Goal: Task Accomplishment & Management: Complete application form

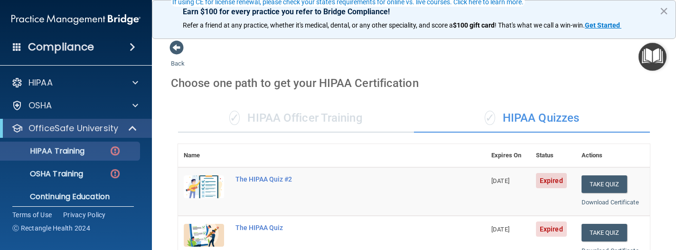
scroll to position [95, 0]
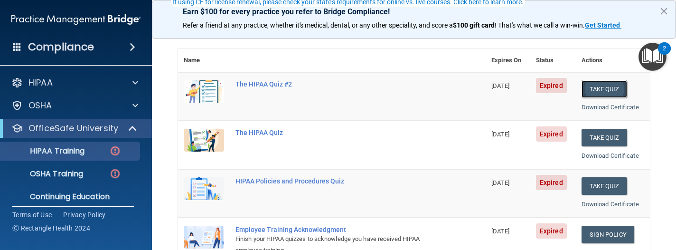
click at [603, 88] on button "Take Quiz" at bounding box center [605, 89] width 46 height 18
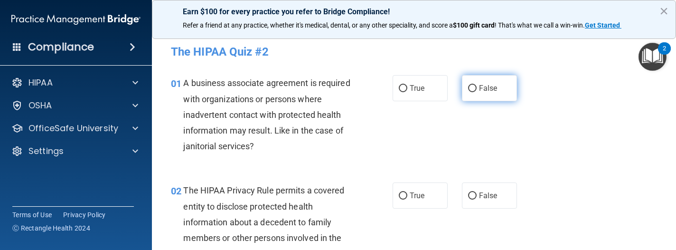
click at [468, 87] on input "False" at bounding box center [472, 88] width 9 height 7
radio input "true"
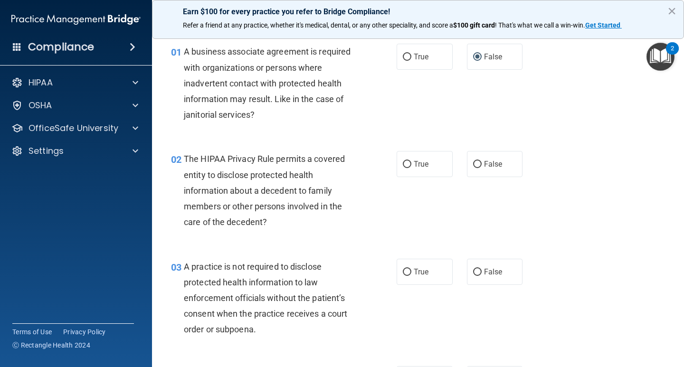
scroll to position [95, 0]
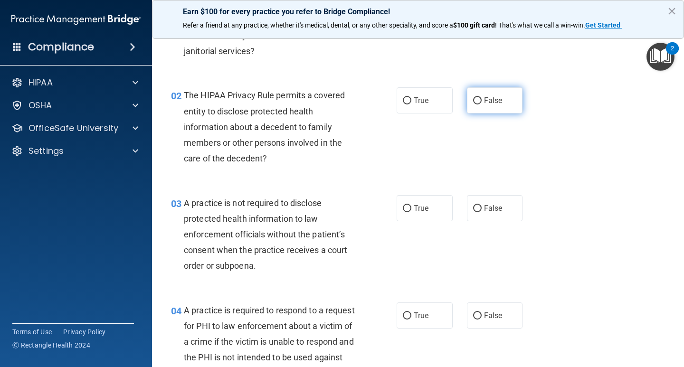
click at [473, 100] on input "False" at bounding box center [477, 100] width 9 height 7
radio input "true"
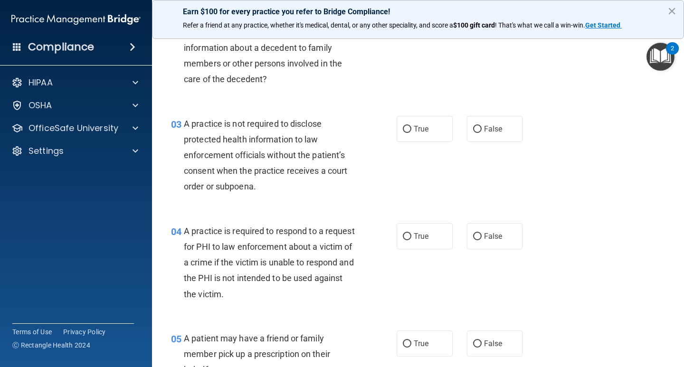
scroll to position [190, 0]
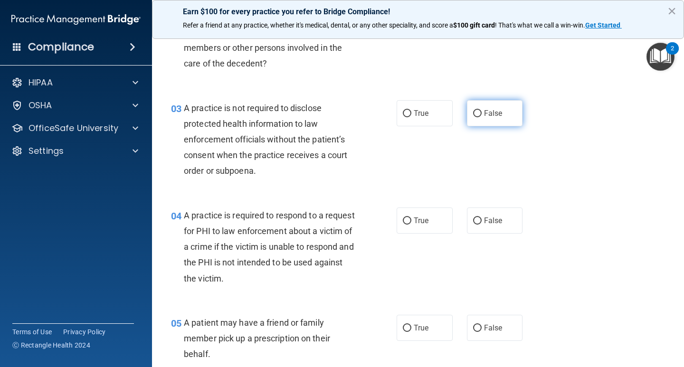
click at [478, 111] on label "False" at bounding box center [495, 113] width 56 height 26
click at [478, 111] on input "False" at bounding box center [477, 113] width 9 height 7
radio input "true"
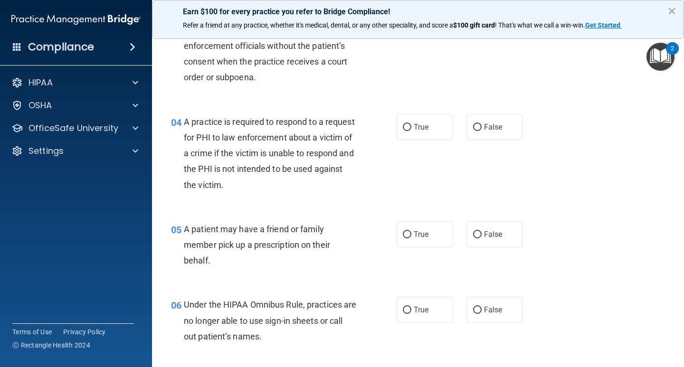
scroll to position [285, 0]
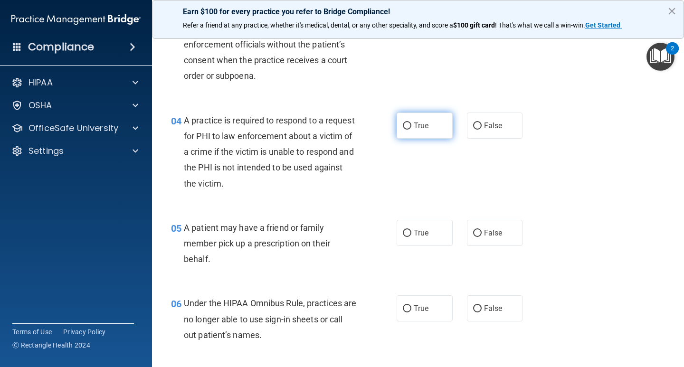
click at [398, 131] on label "True" at bounding box center [424, 126] width 56 height 26
click at [403, 130] on input "True" at bounding box center [407, 125] width 9 height 7
radio input "true"
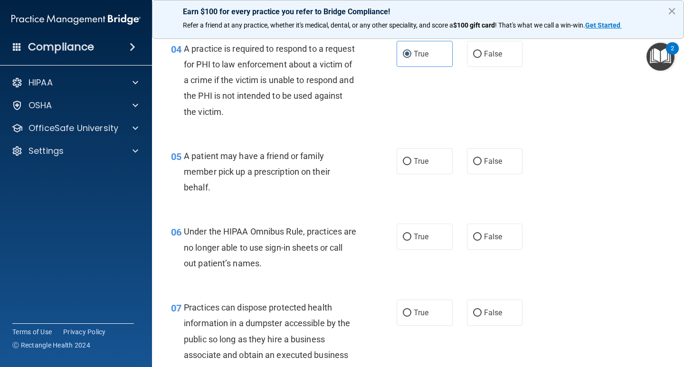
scroll to position [380, 0]
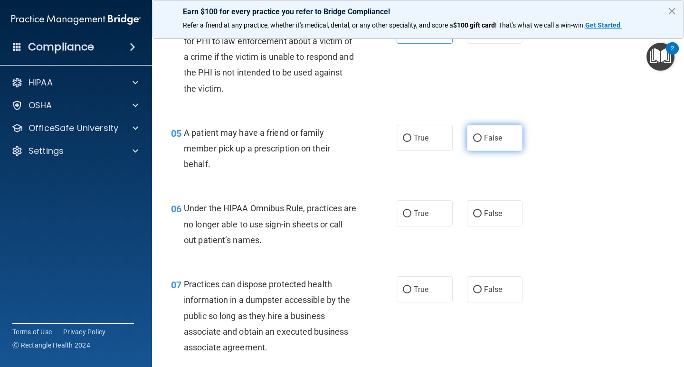
click at [473, 139] on input "False" at bounding box center [477, 138] width 9 height 7
radio input "true"
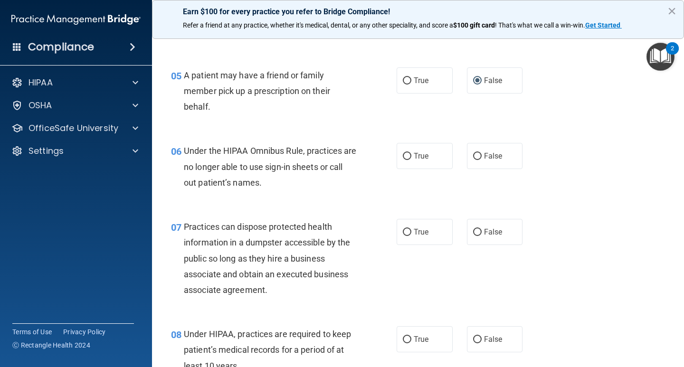
scroll to position [475, 0]
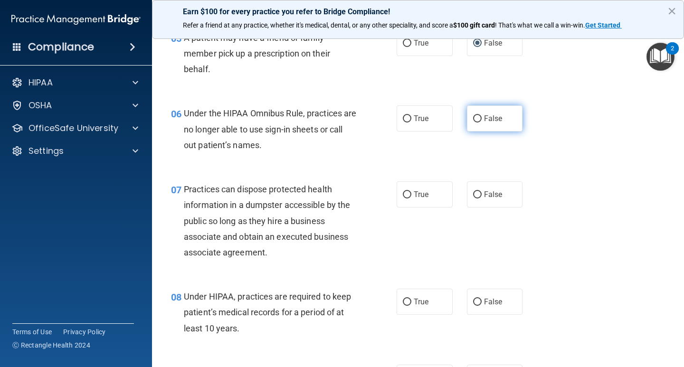
click at [473, 121] on input "False" at bounding box center [477, 118] width 9 height 7
radio input "true"
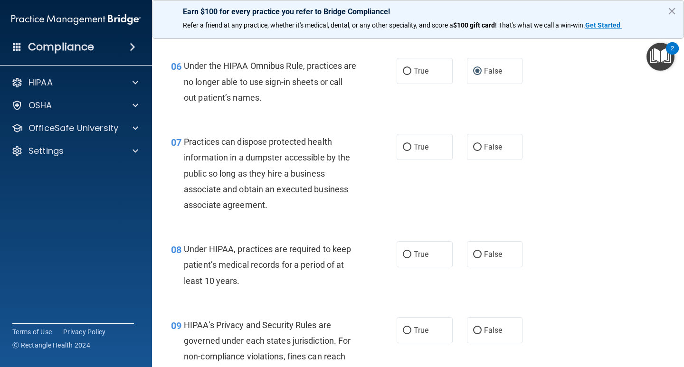
scroll to position [570, 0]
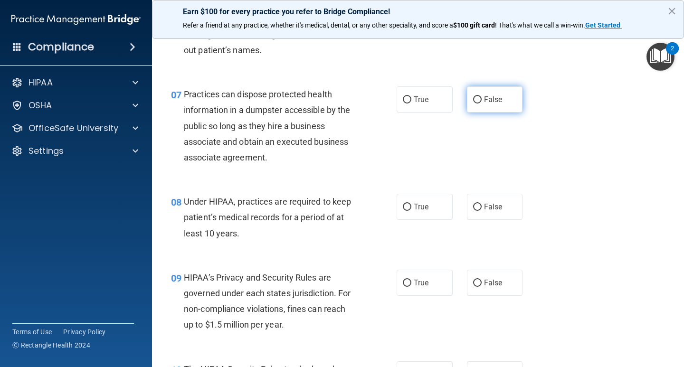
click at [473, 102] on input "False" at bounding box center [477, 99] width 9 height 7
radio input "true"
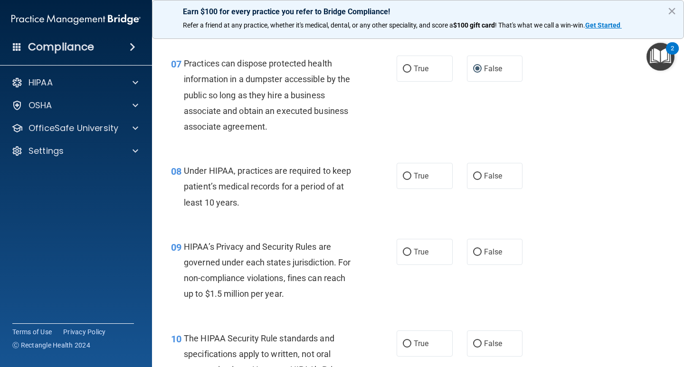
scroll to position [665, 0]
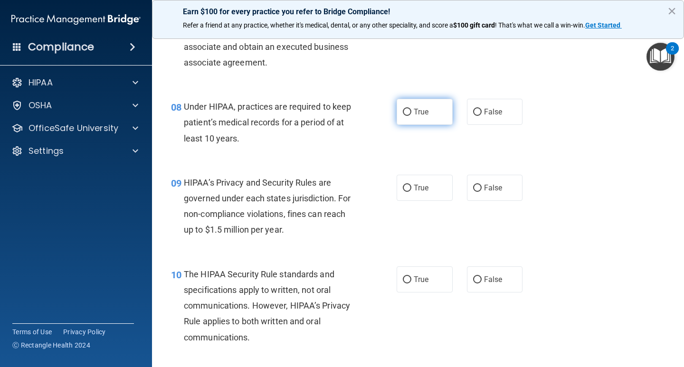
click at [403, 113] on input "True" at bounding box center [407, 112] width 9 height 7
radio input "true"
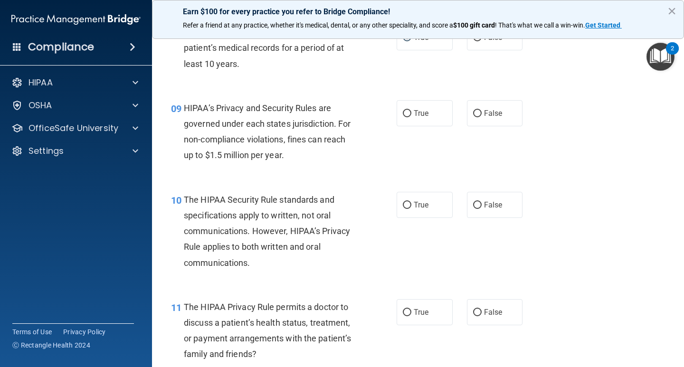
scroll to position [760, 0]
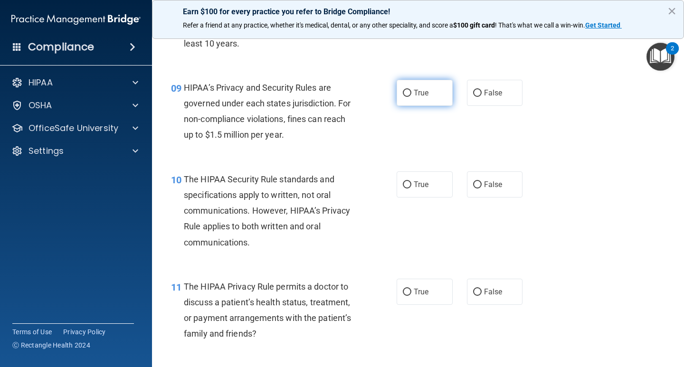
click at [403, 93] on input "True" at bounding box center [407, 93] width 9 height 7
radio input "true"
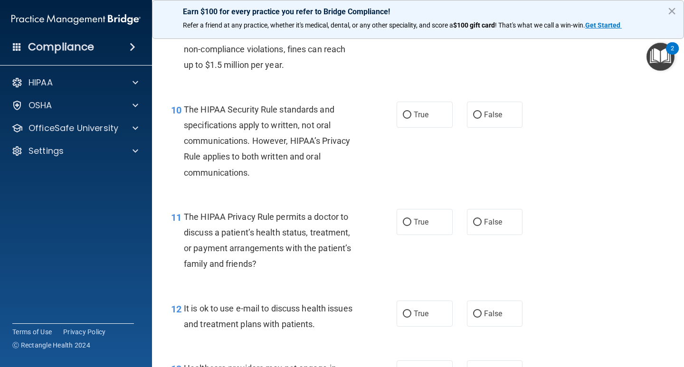
scroll to position [855, 0]
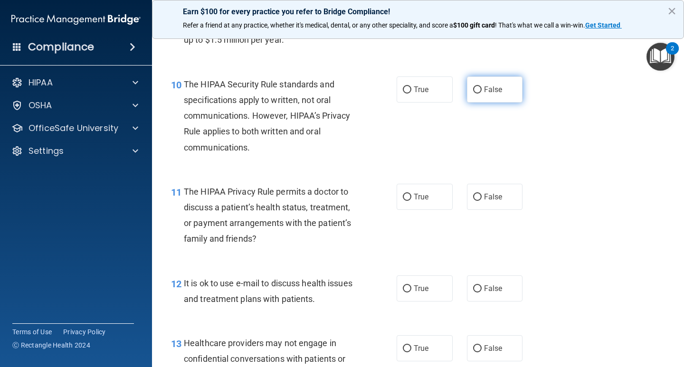
click at [472, 94] on label "False" at bounding box center [495, 89] width 56 height 26
click at [473, 94] on input "False" at bounding box center [477, 89] width 9 height 7
radio input "true"
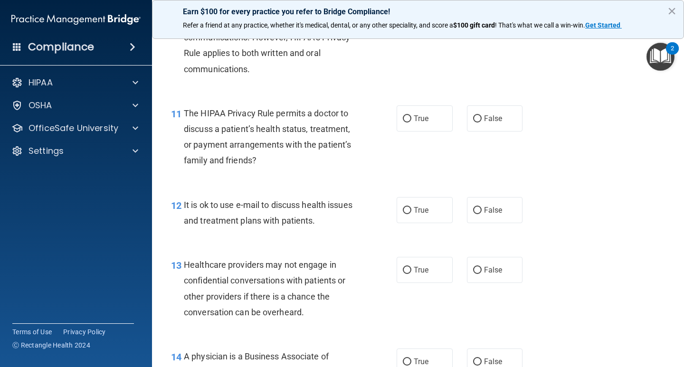
scroll to position [950, 0]
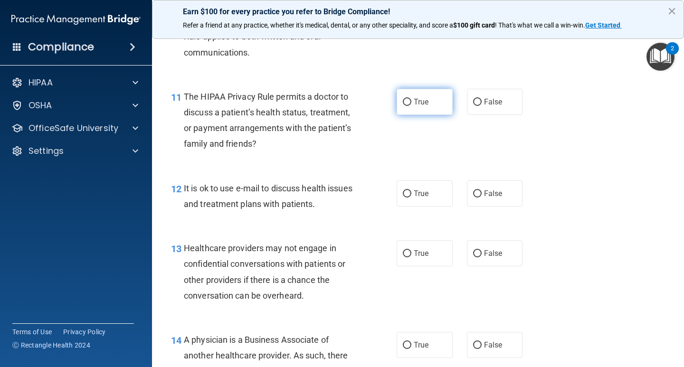
click at [405, 104] on input "True" at bounding box center [407, 102] width 9 height 7
radio input "true"
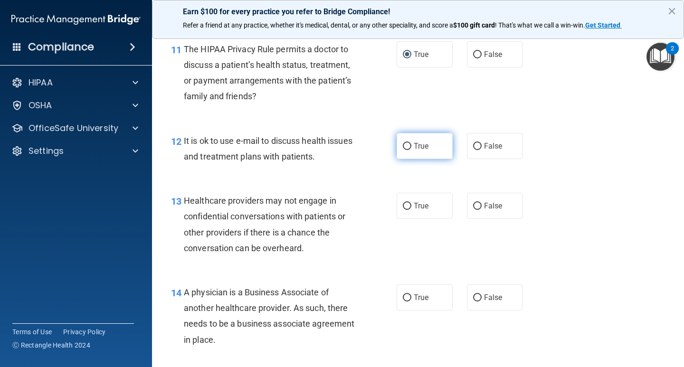
click at [407, 147] on label "True" at bounding box center [424, 146] width 56 height 26
click at [407, 147] on input "True" at bounding box center [407, 146] width 9 height 7
radio input "true"
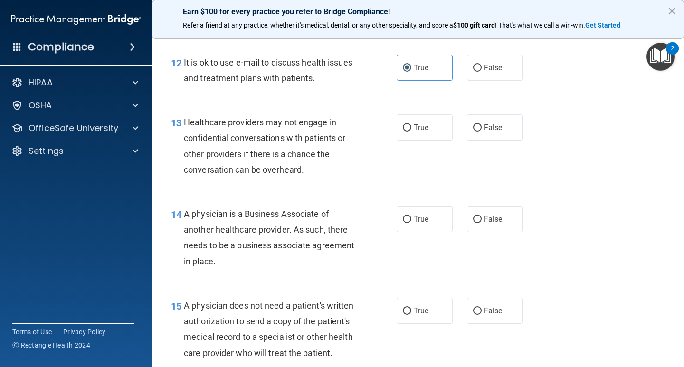
scroll to position [1092, 0]
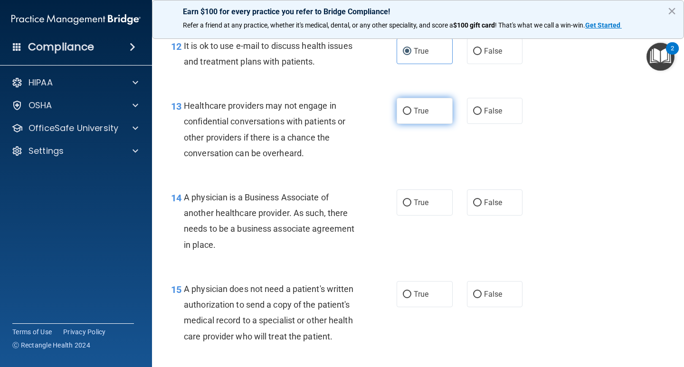
click at [404, 113] on input "True" at bounding box center [407, 111] width 9 height 7
radio input "true"
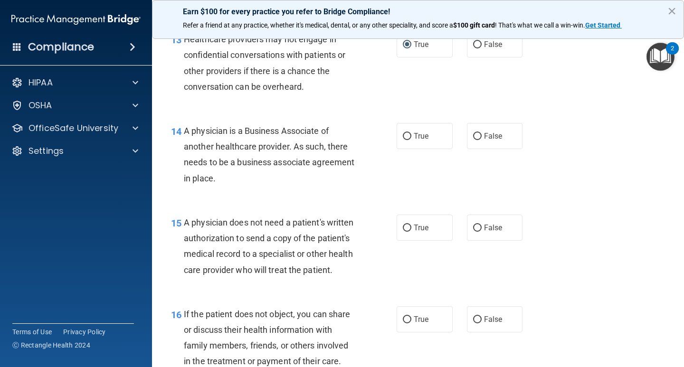
scroll to position [1187, 0]
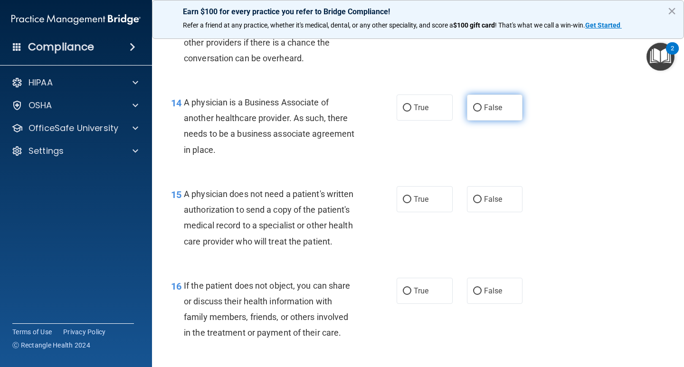
click at [473, 110] on input "False" at bounding box center [477, 107] width 9 height 7
radio input "true"
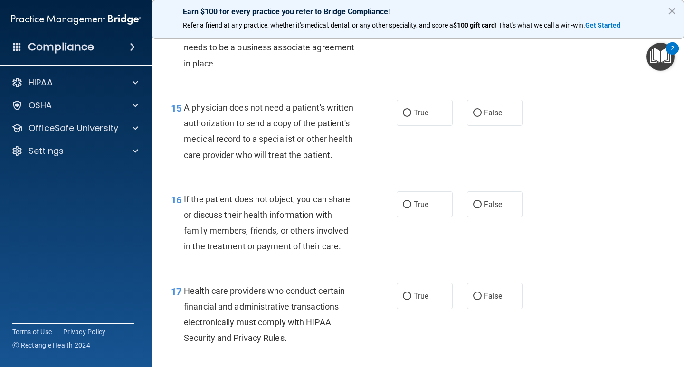
scroll to position [1282, 0]
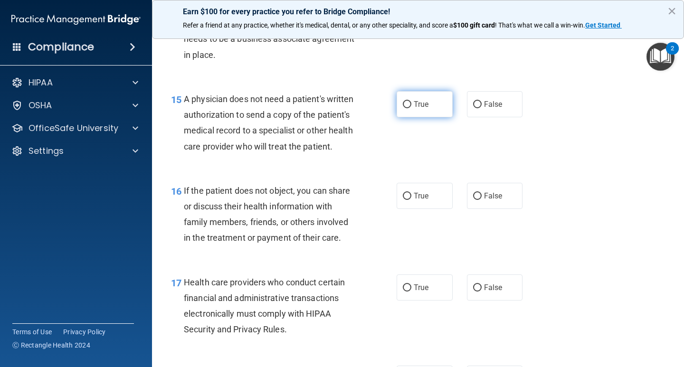
click at [404, 106] on input "True" at bounding box center [407, 104] width 9 height 7
radio input "true"
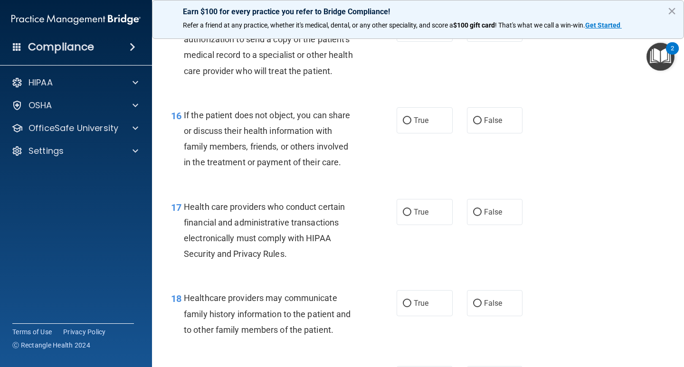
scroll to position [1377, 0]
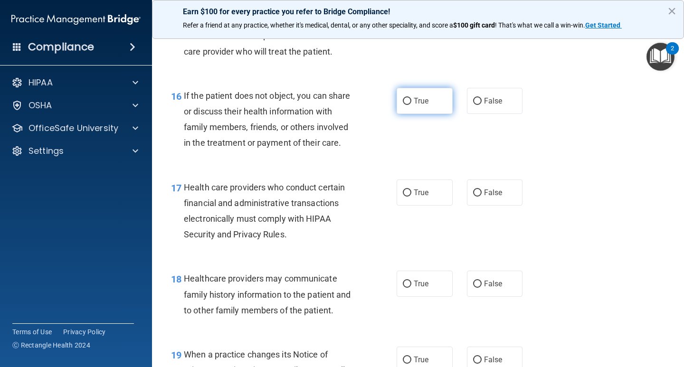
click at [399, 114] on label "True" at bounding box center [424, 101] width 56 height 26
click at [403, 105] on input "True" at bounding box center [407, 101] width 9 height 7
radio input "true"
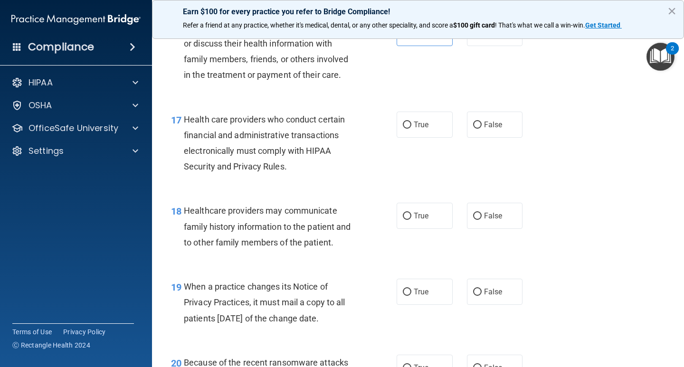
scroll to position [1472, 0]
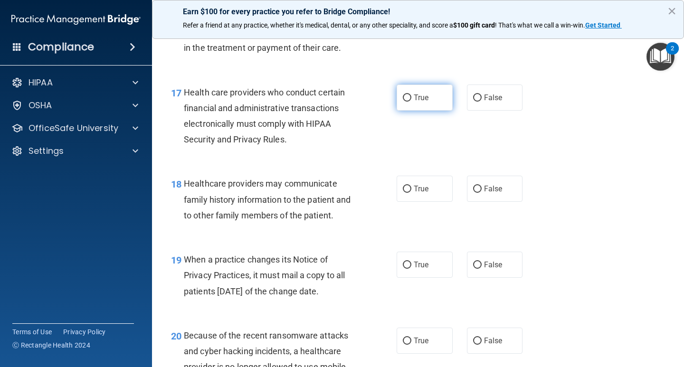
click at [397, 111] on label "True" at bounding box center [424, 98] width 56 height 26
click at [403, 102] on input "True" at bounding box center [407, 97] width 9 height 7
radio input "true"
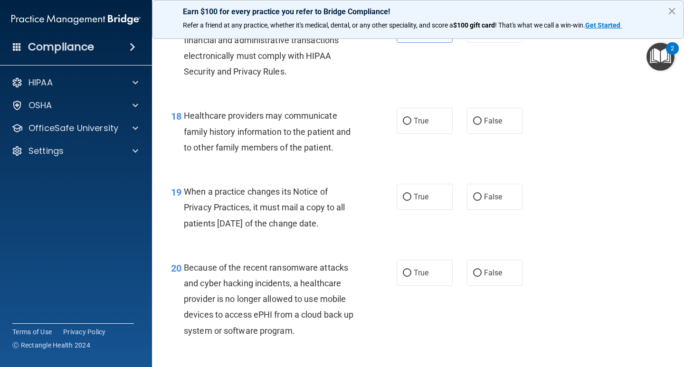
scroll to position [1567, 0]
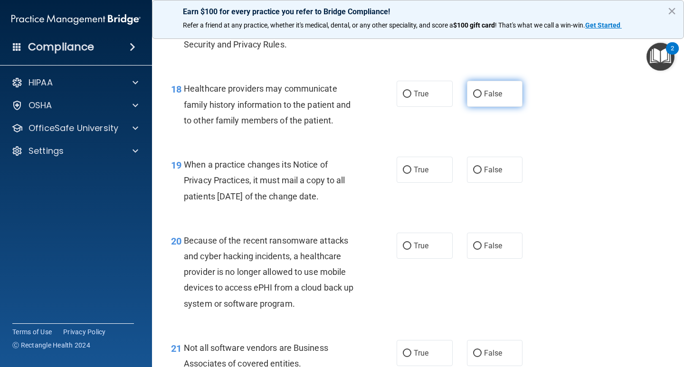
click at [470, 107] on label "False" at bounding box center [495, 94] width 56 height 26
click at [473, 98] on input "False" at bounding box center [477, 94] width 9 height 7
radio input "true"
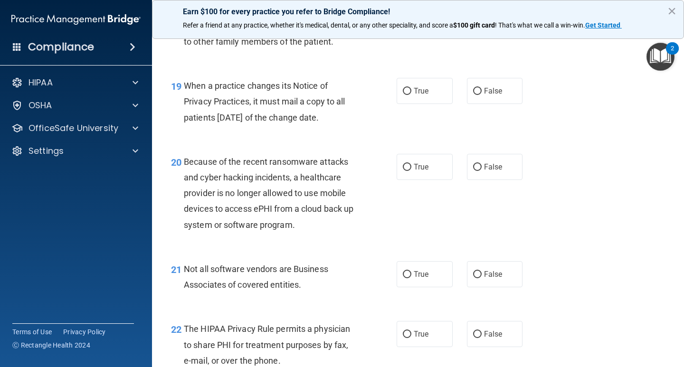
scroll to position [1662, 0]
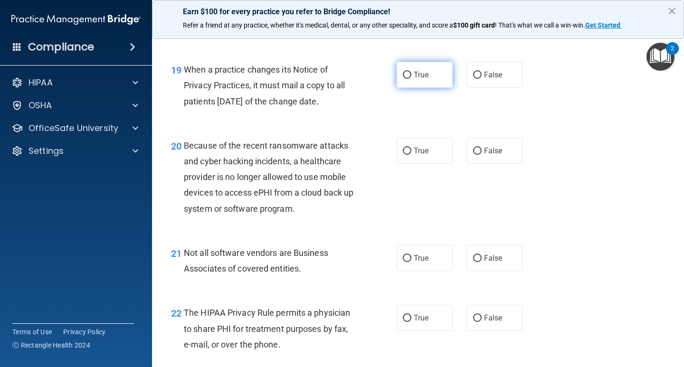
click at [405, 79] on input "True" at bounding box center [407, 75] width 9 height 7
radio input "true"
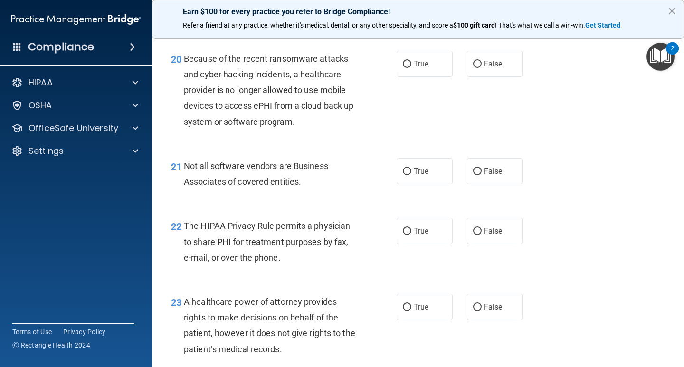
scroll to position [1757, 0]
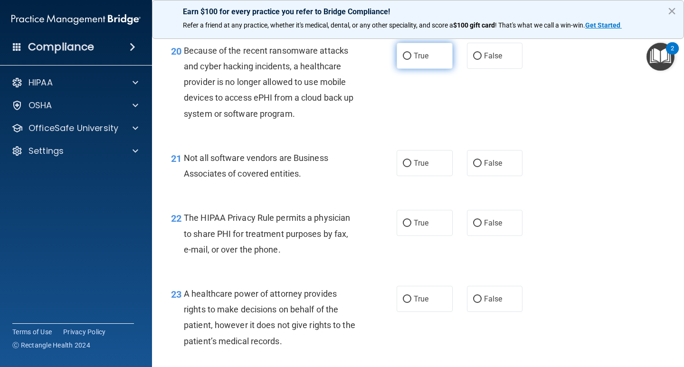
click at [403, 60] on input "True" at bounding box center [407, 56] width 9 height 7
radio input "true"
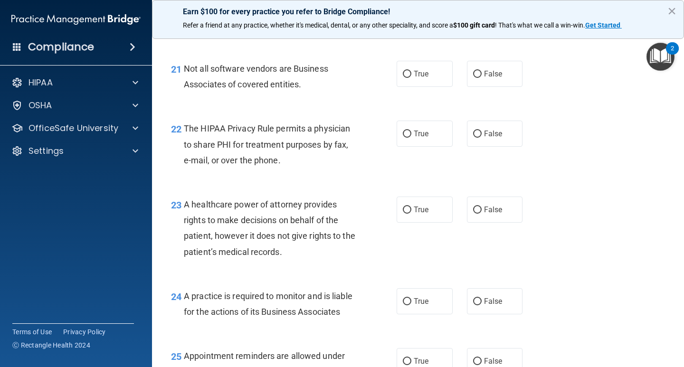
scroll to position [1852, 0]
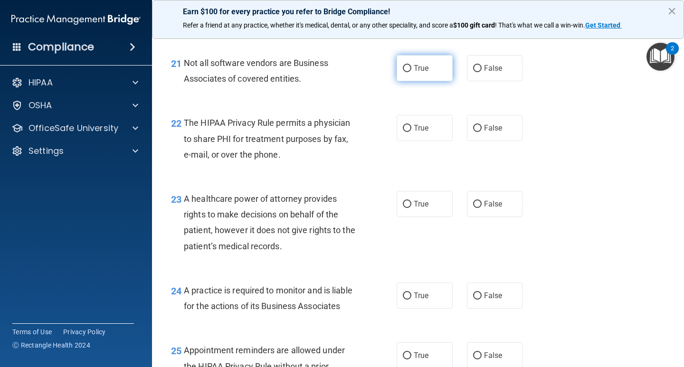
click at [403, 72] on input "True" at bounding box center [407, 68] width 9 height 7
radio input "true"
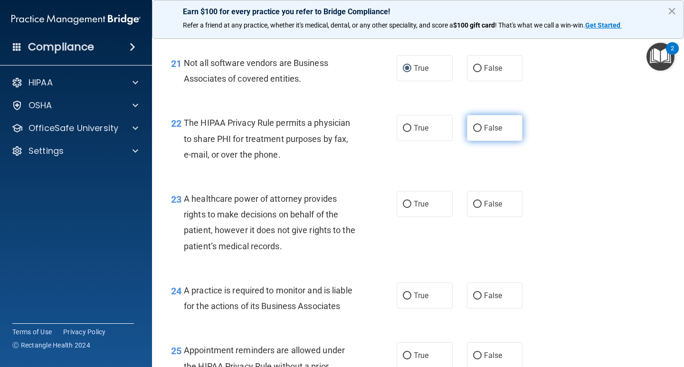
click at [474, 141] on label "False" at bounding box center [495, 128] width 56 height 26
click at [474, 132] on input "False" at bounding box center [477, 128] width 9 height 7
radio input "true"
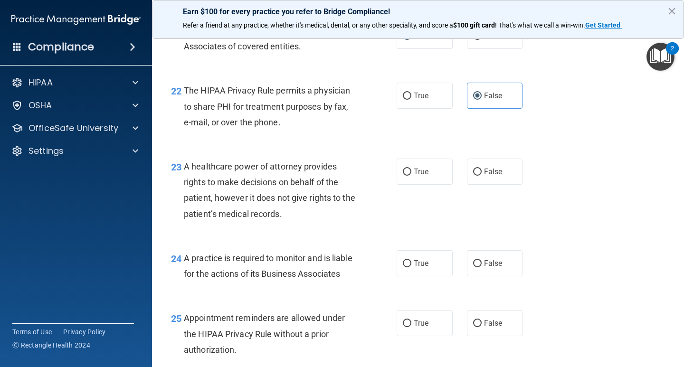
scroll to position [1947, 0]
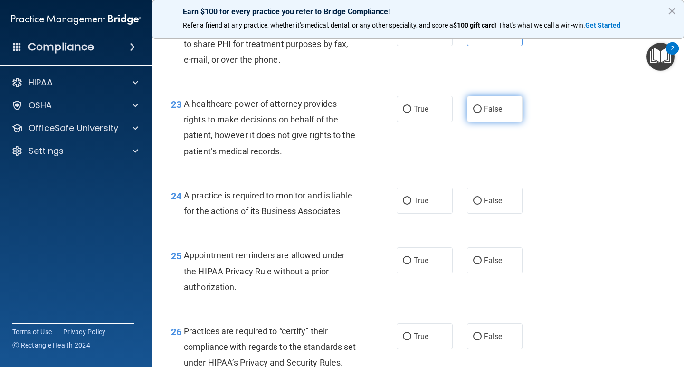
click at [486, 113] on span "False" at bounding box center [493, 108] width 19 height 9
click at [481, 113] on input "False" at bounding box center [477, 109] width 9 height 7
radio input "true"
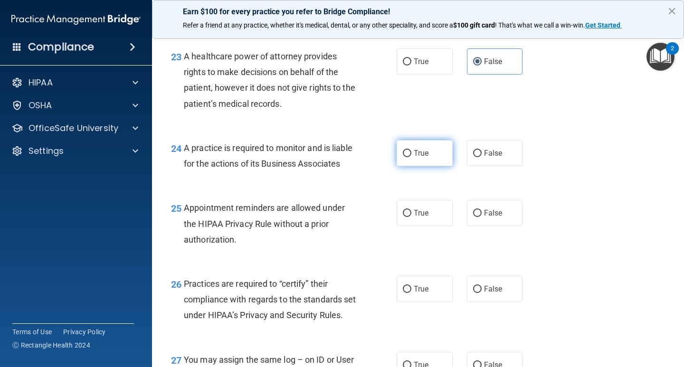
click at [403, 157] on input "True" at bounding box center [407, 153] width 9 height 7
radio input "true"
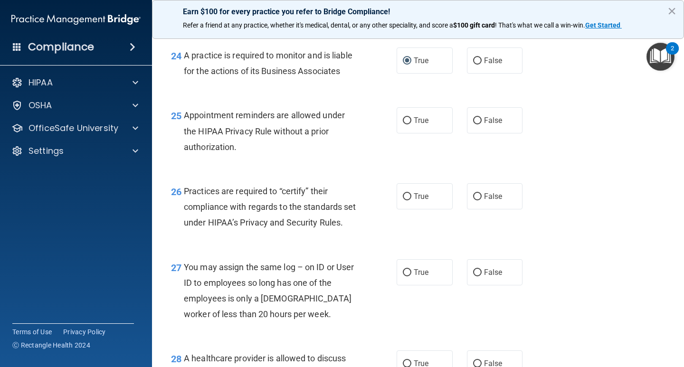
scroll to position [2089, 0]
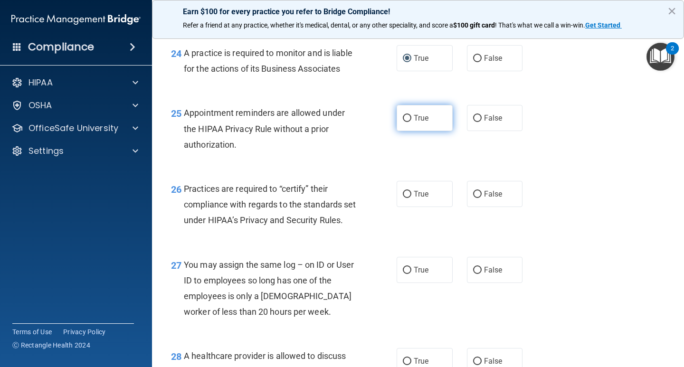
click at [408, 131] on label "True" at bounding box center [424, 118] width 56 height 26
click at [408, 122] on input "True" at bounding box center [407, 118] width 9 height 7
radio input "true"
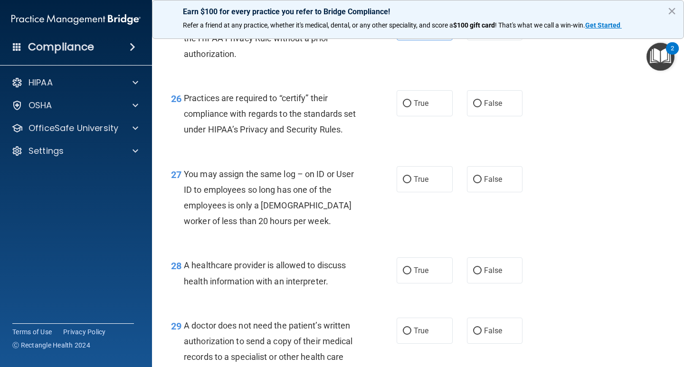
scroll to position [2184, 0]
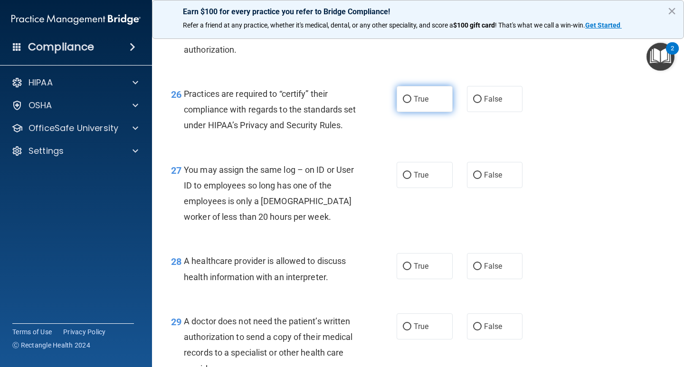
click at [412, 112] on label "True" at bounding box center [424, 99] width 56 height 26
click at [411, 103] on input "True" at bounding box center [407, 99] width 9 height 7
radio input "true"
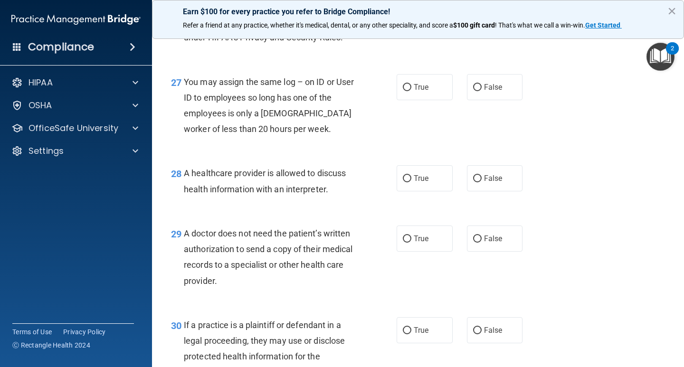
scroll to position [2279, 0]
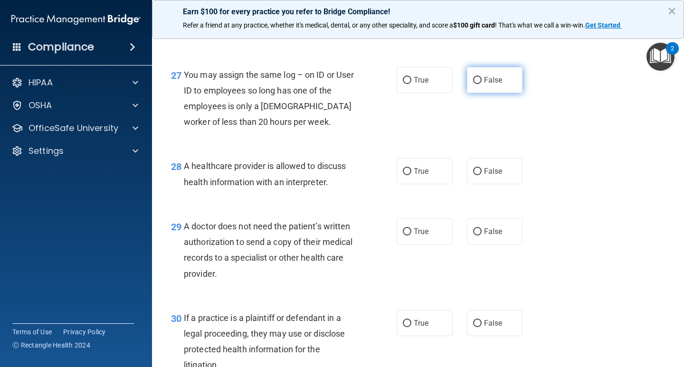
click at [467, 93] on label "False" at bounding box center [495, 80] width 56 height 26
click at [473, 84] on input "False" at bounding box center [477, 80] width 9 height 7
radio input "true"
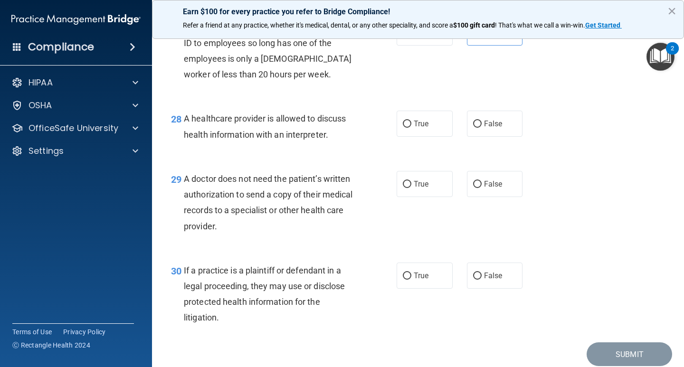
scroll to position [2374, 0]
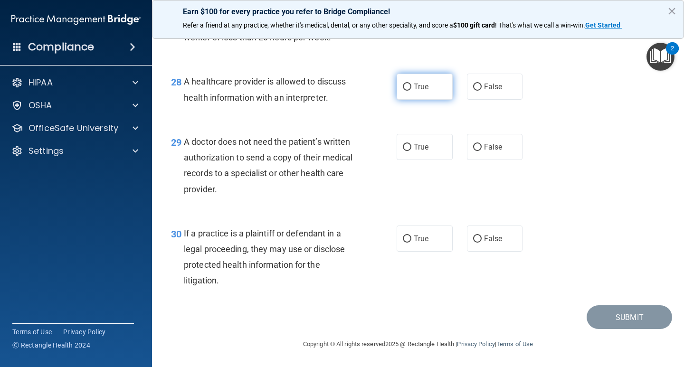
click at [406, 91] on input "True" at bounding box center [407, 87] width 9 height 7
radio input "true"
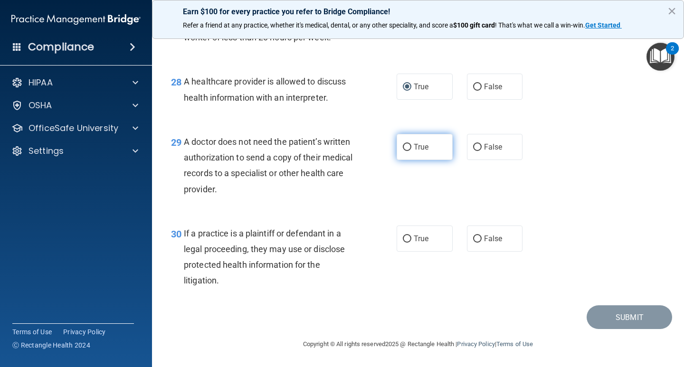
scroll to position [2411, 0]
click at [404, 88] on input "True" at bounding box center [407, 87] width 9 height 7
click at [414, 87] on span "True" at bounding box center [421, 86] width 15 height 9
click at [411, 87] on input "True" at bounding box center [407, 87] width 9 height 7
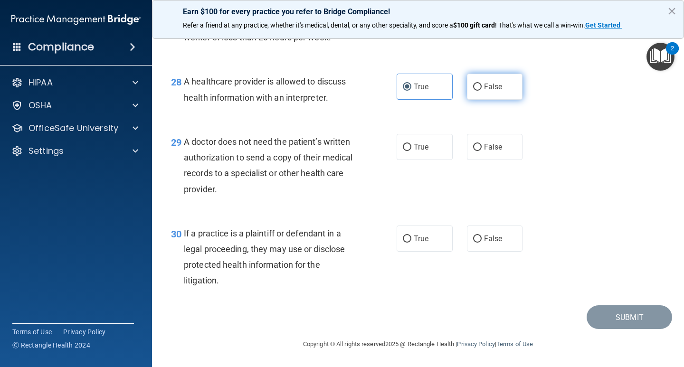
click at [467, 90] on label "False" at bounding box center [495, 87] width 56 height 26
click at [473, 90] on input "False" at bounding box center [477, 87] width 9 height 7
radio input "true"
radio input "false"
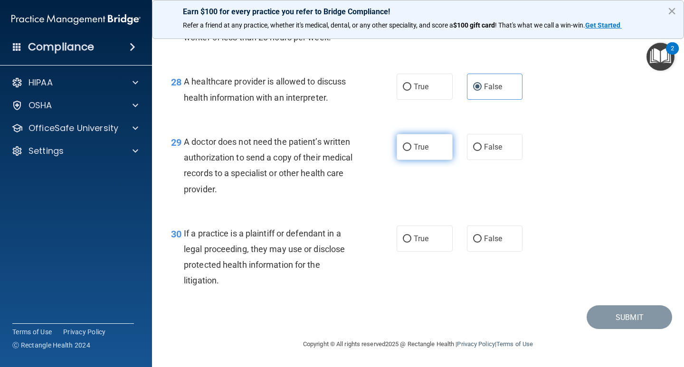
click at [399, 156] on label "True" at bounding box center [424, 147] width 56 height 26
click at [403, 151] on input "True" at bounding box center [407, 147] width 9 height 7
radio input "true"
click at [403, 235] on input "True" at bounding box center [407, 238] width 9 height 7
radio input "true"
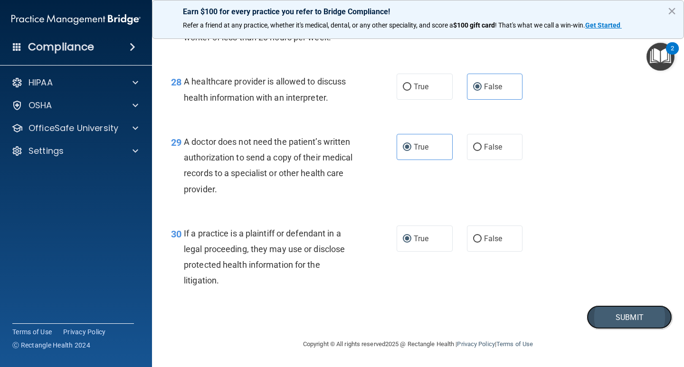
click at [612, 249] on button "Submit" at bounding box center [628, 317] width 85 height 24
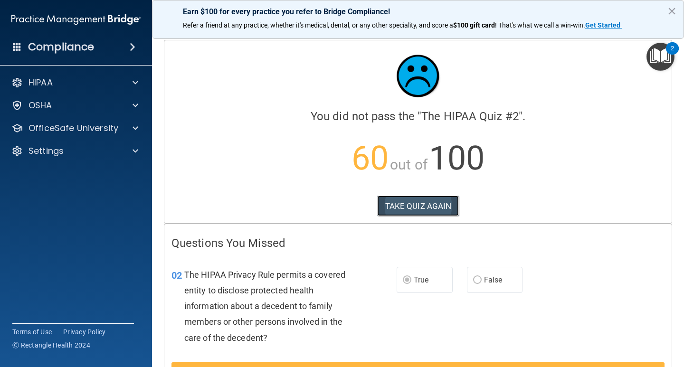
click at [404, 203] on button "TAKE QUIZ AGAIN" at bounding box center [418, 206] width 82 height 21
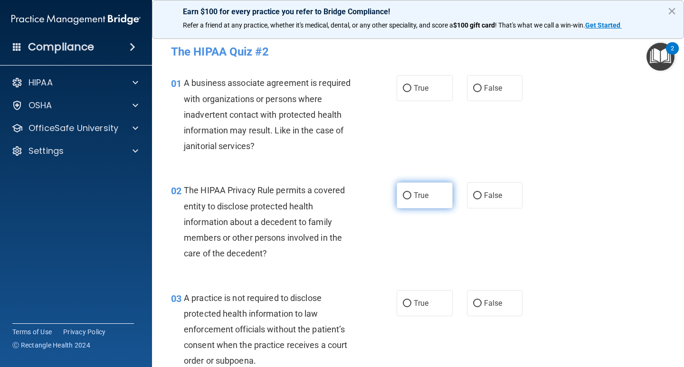
click at [403, 196] on input "True" at bounding box center [407, 195] width 9 height 7
radio input "true"
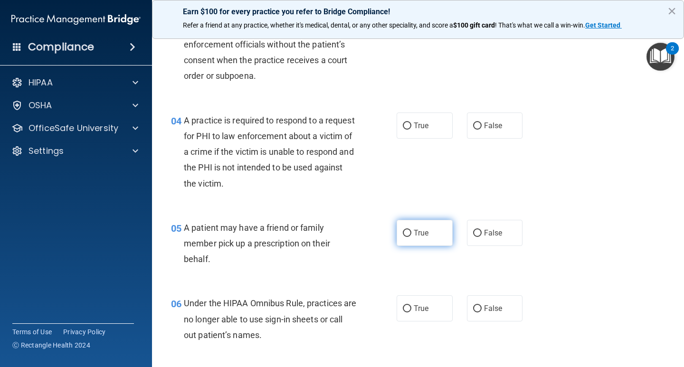
click at [404, 232] on input "True" at bounding box center [407, 233] width 9 height 7
radio input "true"
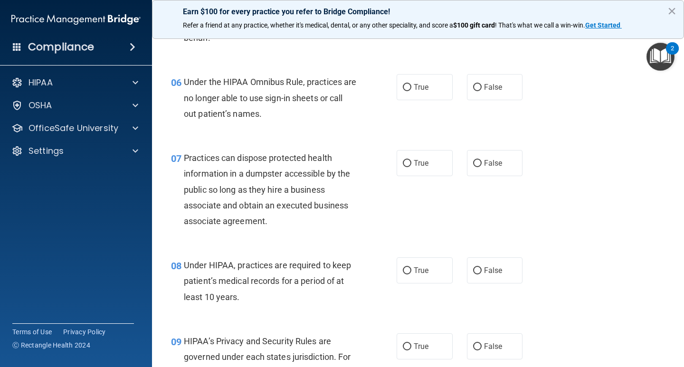
scroll to position [522, 0]
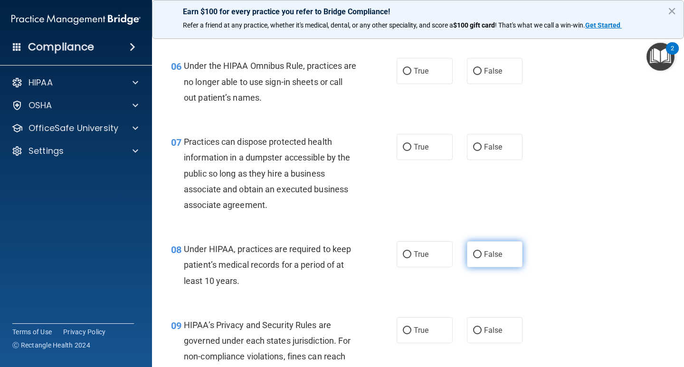
click at [473, 249] on input "False" at bounding box center [477, 254] width 9 height 7
radio input "true"
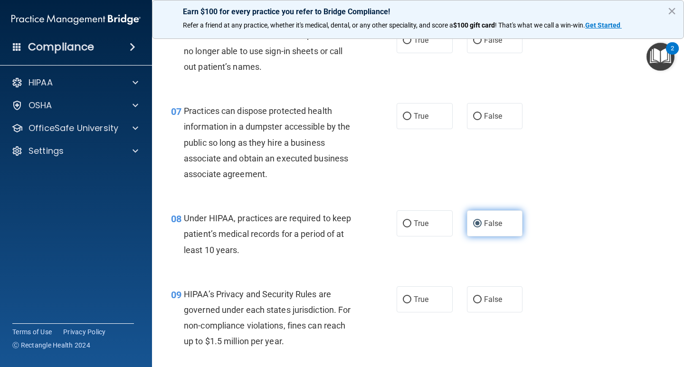
scroll to position [570, 0]
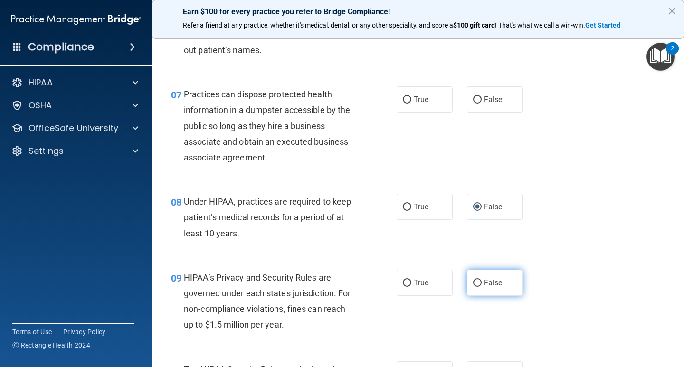
click at [473, 249] on input "False" at bounding box center [477, 283] width 9 height 7
radio input "true"
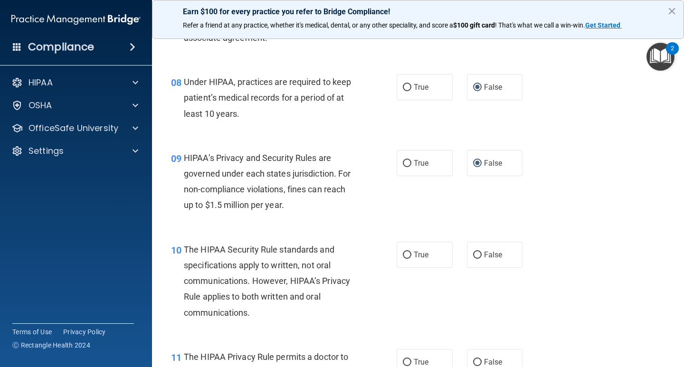
scroll to position [712, 0]
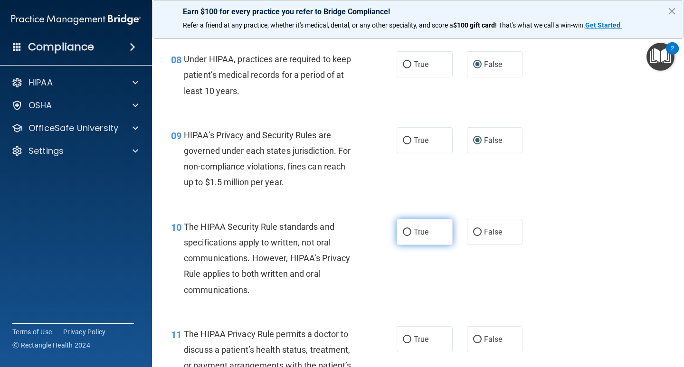
click at [403, 231] on input "True" at bounding box center [407, 232] width 9 height 7
radio input "true"
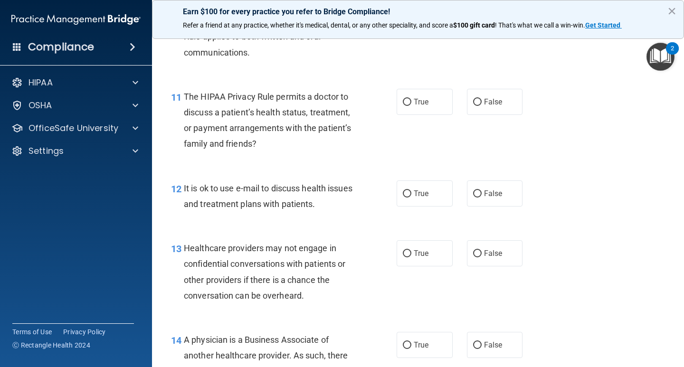
scroll to position [997, 0]
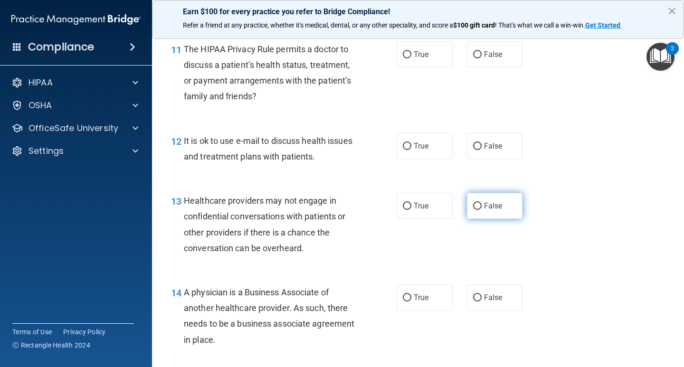
click at [475, 205] on input "False" at bounding box center [477, 206] width 9 height 7
radio input "true"
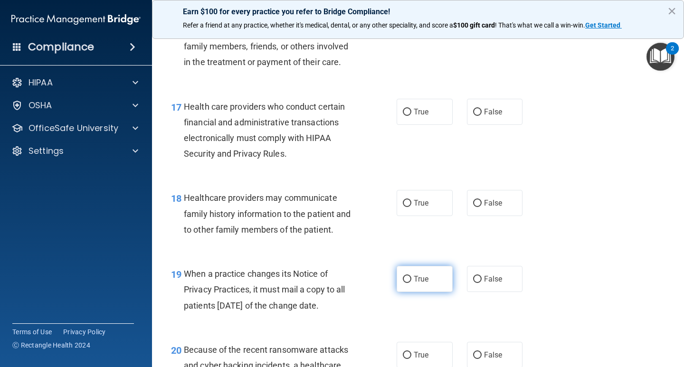
scroll to position [1472, 0]
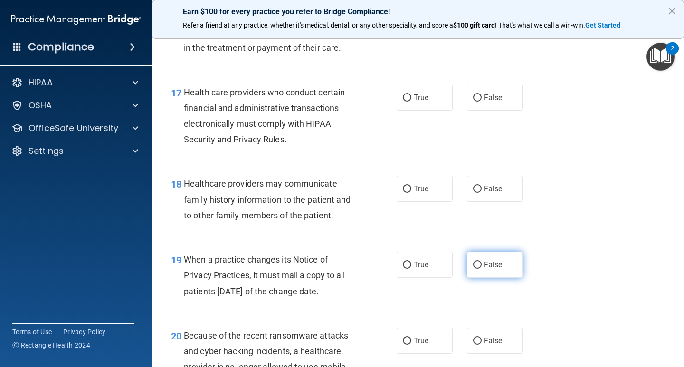
click at [473, 249] on input "False" at bounding box center [477, 265] width 9 height 7
radio input "true"
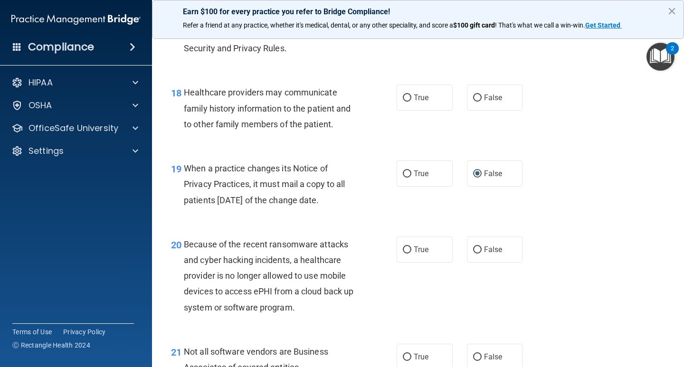
scroll to position [1662, 0]
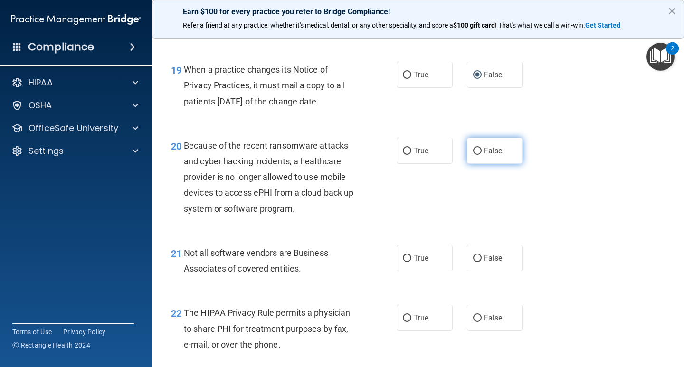
click at [473, 155] on input "False" at bounding box center [477, 151] width 9 height 7
radio input "true"
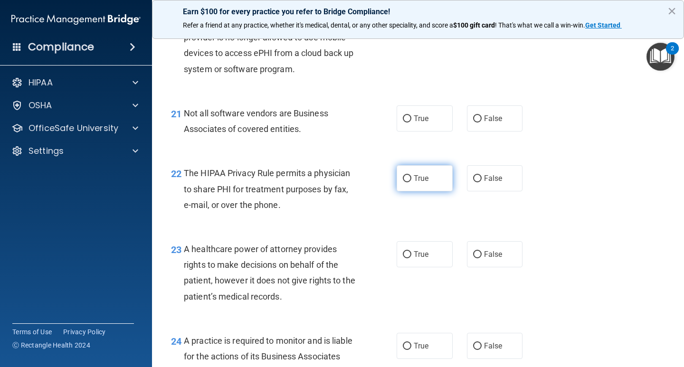
scroll to position [1804, 0]
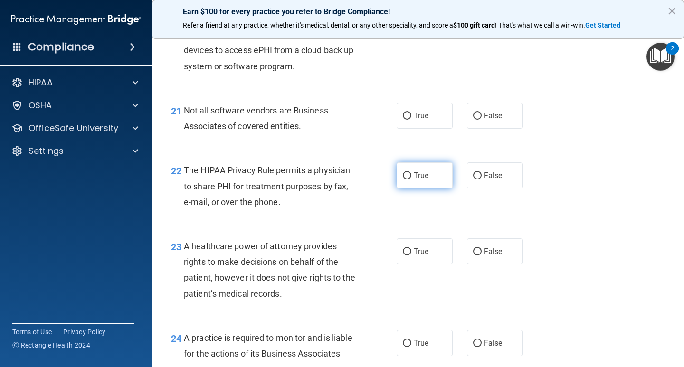
click at [403, 179] on input "True" at bounding box center [407, 175] width 9 height 7
radio input "true"
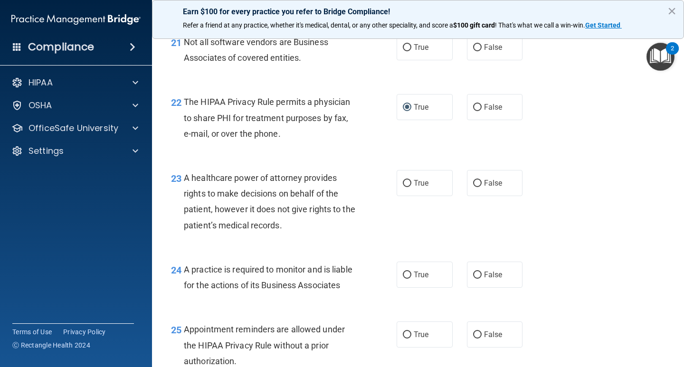
scroll to position [1899, 0]
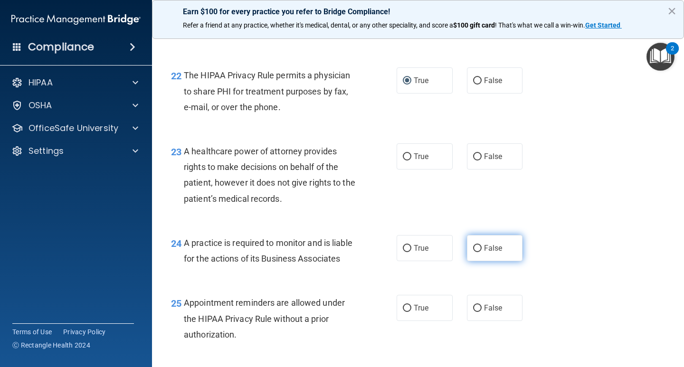
click at [484, 249] on span "False" at bounding box center [493, 248] width 19 height 9
click at [479, 249] on input "False" at bounding box center [477, 248] width 9 height 7
radio input "true"
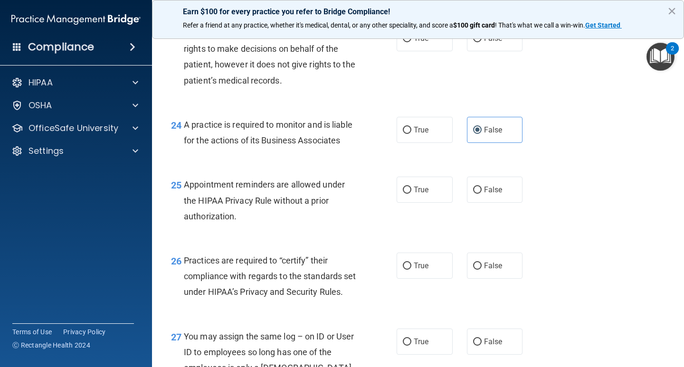
scroll to position [2042, 0]
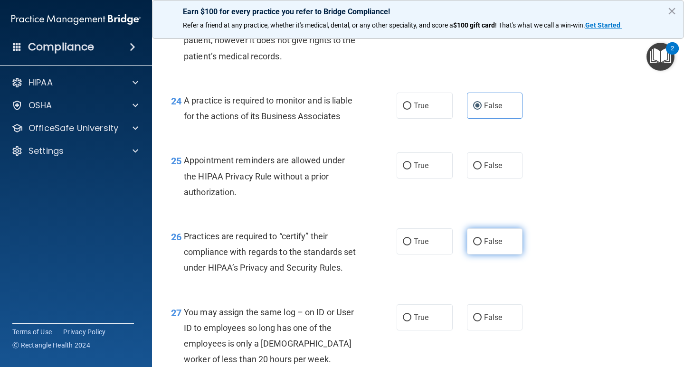
click at [478, 249] on label "False" at bounding box center [495, 241] width 56 height 26
click at [478, 245] on input "False" at bounding box center [477, 241] width 9 height 7
radio input "true"
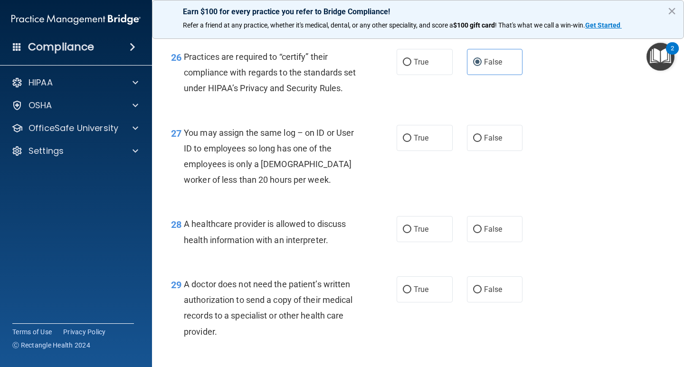
scroll to position [2279, 0]
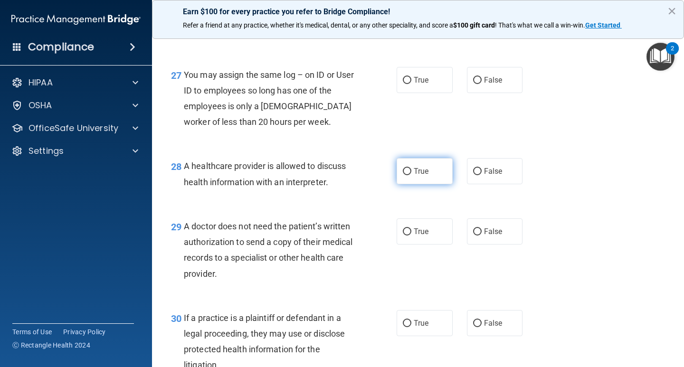
click at [404, 175] on input "True" at bounding box center [407, 171] width 9 height 7
radio input "true"
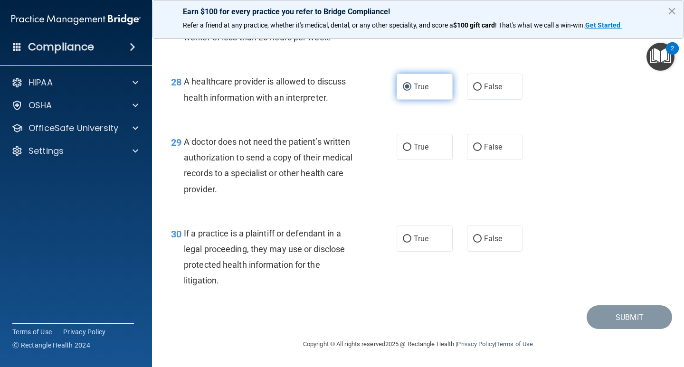
scroll to position [2411, 0]
click at [403, 151] on input "True" at bounding box center [407, 147] width 9 height 7
radio input "true"
click at [405, 235] on input "True" at bounding box center [407, 238] width 9 height 7
radio input "true"
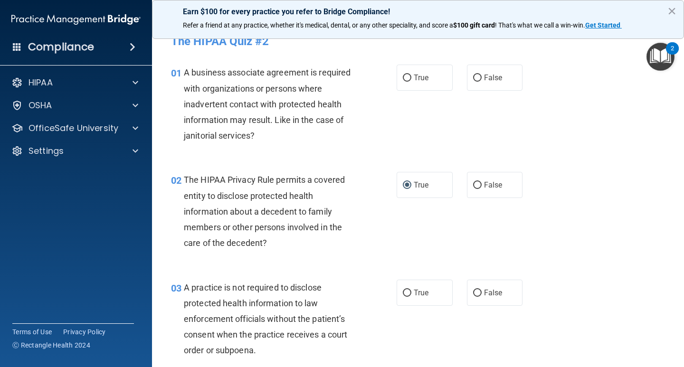
scroll to position [0, 0]
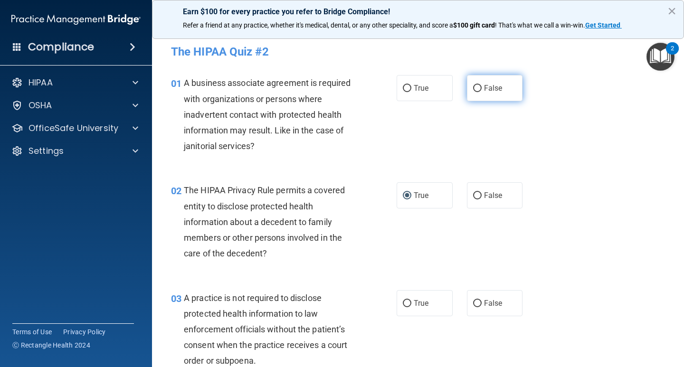
click at [473, 87] on input "False" at bounding box center [477, 88] width 9 height 7
radio input "true"
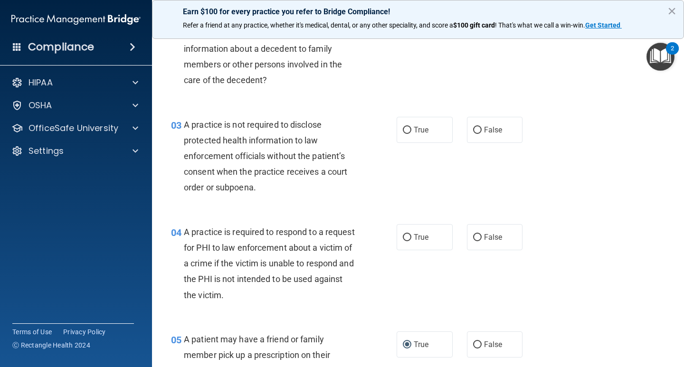
scroll to position [190, 0]
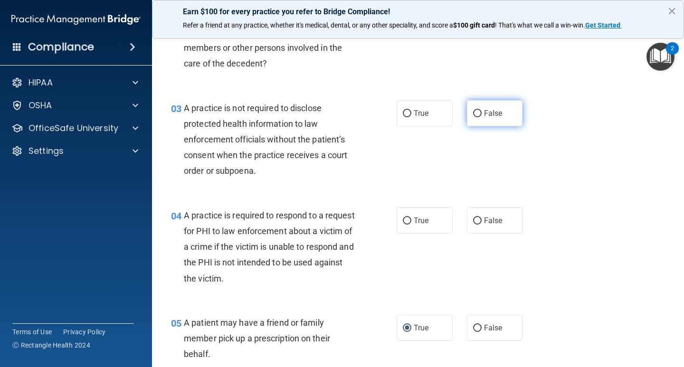
click at [473, 116] on input "False" at bounding box center [477, 113] width 9 height 7
radio input "true"
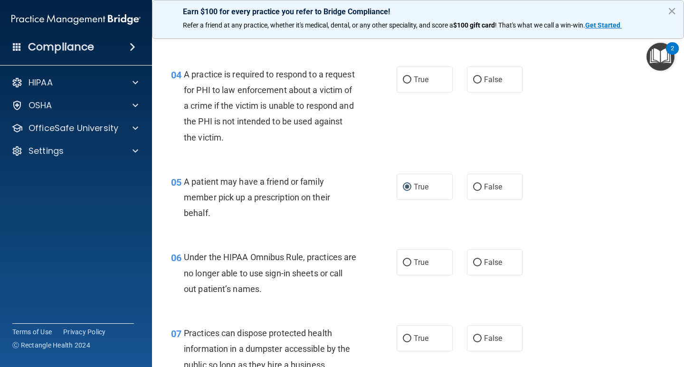
scroll to position [332, 0]
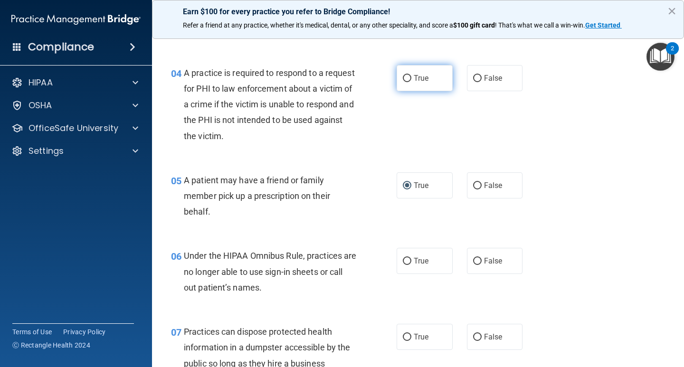
click at [405, 78] on input "True" at bounding box center [407, 78] width 9 height 7
radio input "true"
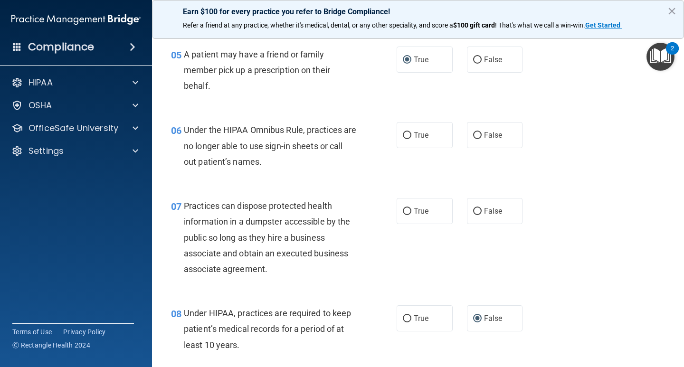
scroll to position [475, 0]
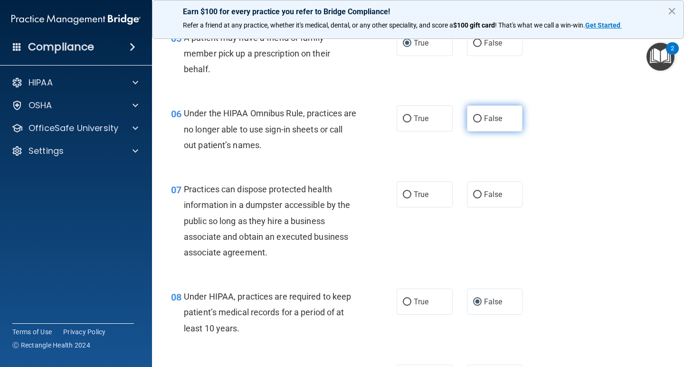
click at [473, 117] on input "False" at bounding box center [477, 118] width 9 height 7
radio input "true"
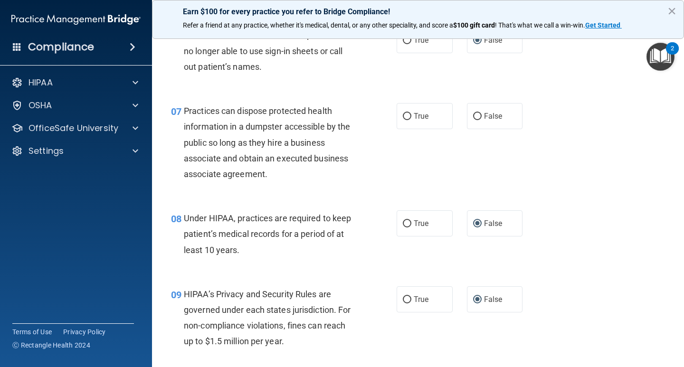
scroll to position [570, 0]
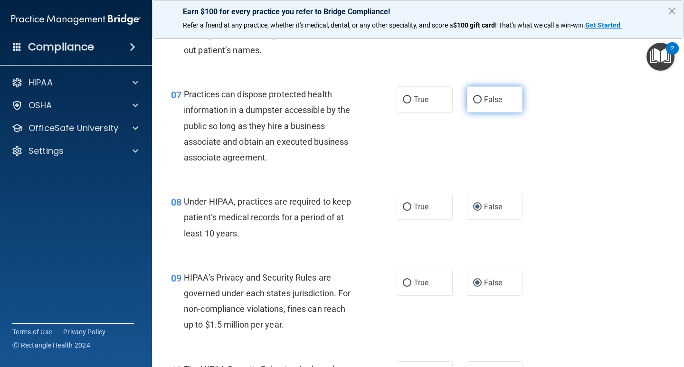
click at [474, 102] on input "False" at bounding box center [477, 99] width 9 height 7
radio input "true"
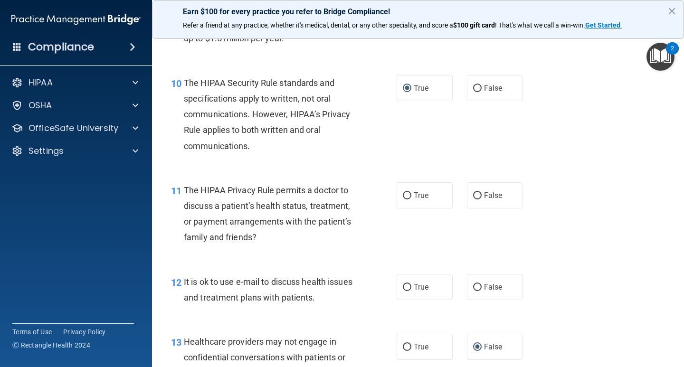
scroll to position [902, 0]
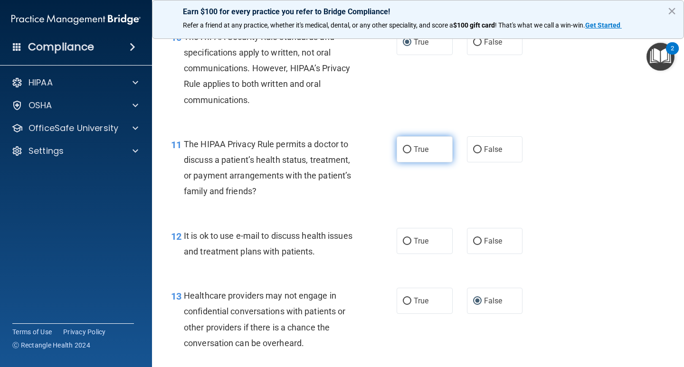
click at [403, 152] on input "True" at bounding box center [407, 149] width 9 height 7
radio input "true"
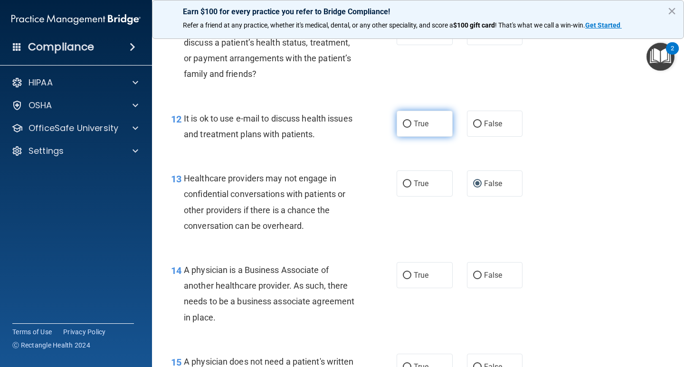
scroll to position [1045, 0]
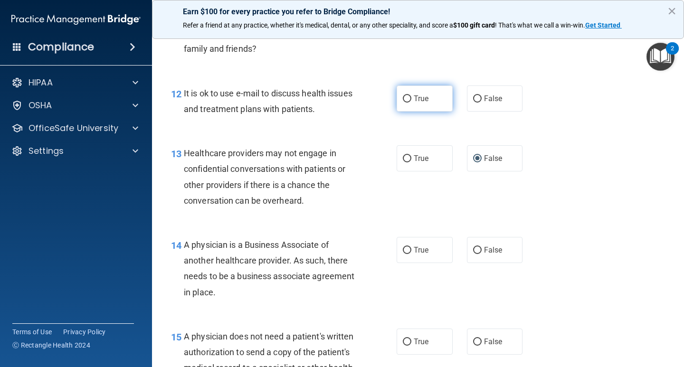
click at [406, 99] on input "True" at bounding box center [407, 98] width 9 height 7
radio input "true"
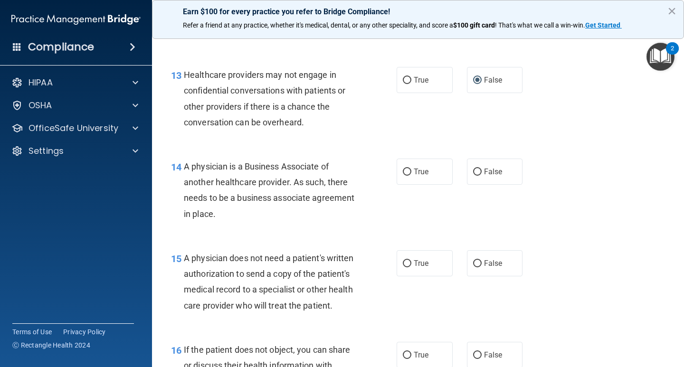
scroll to position [1187, 0]
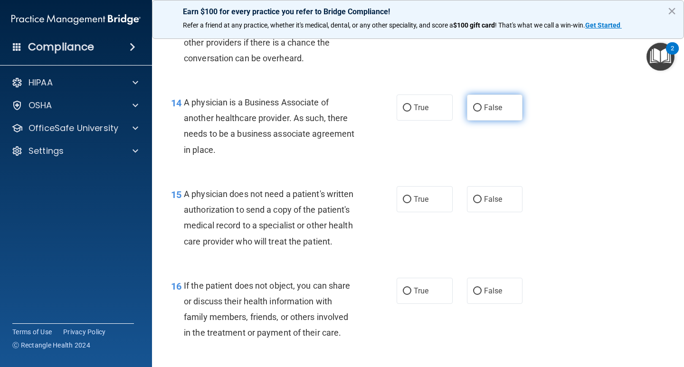
click at [467, 105] on label "False" at bounding box center [495, 107] width 56 height 26
click at [473, 105] on input "False" at bounding box center [477, 107] width 9 height 7
radio input "true"
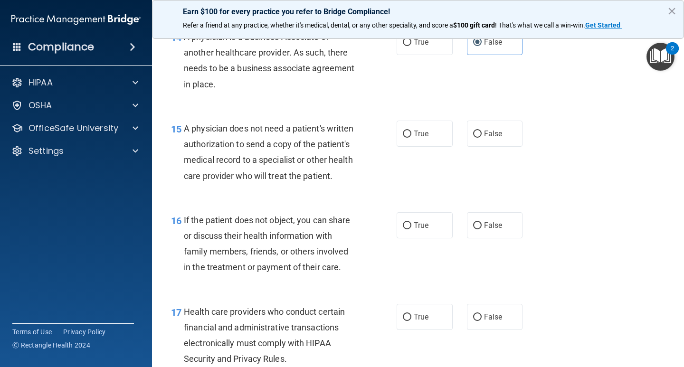
scroll to position [1282, 0]
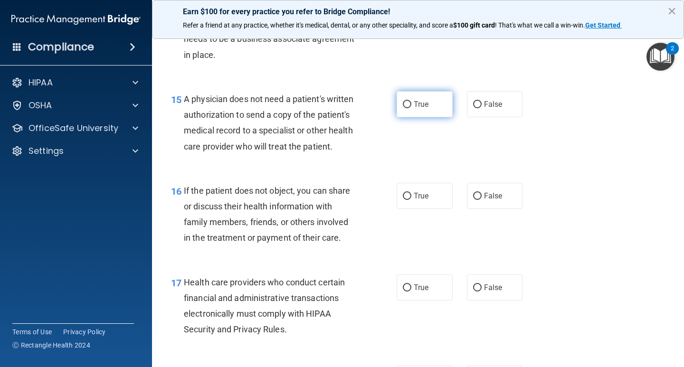
click at [406, 105] on input "True" at bounding box center [407, 104] width 9 height 7
radio input "true"
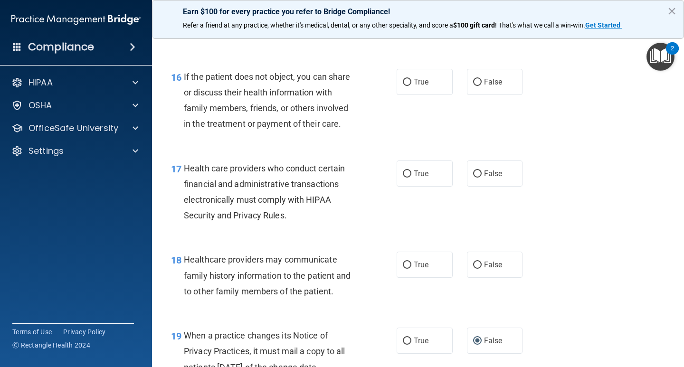
scroll to position [1424, 0]
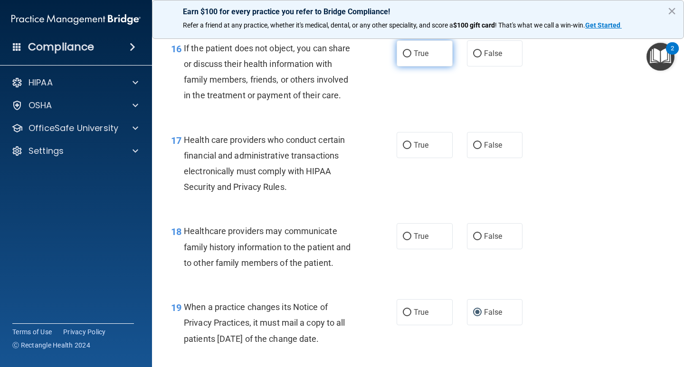
click at [396, 66] on label "True" at bounding box center [424, 53] width 56 height 26
click at [403, 57] on input "True" at bounding box center [407, 53] width 9 height 7
radio input "true"
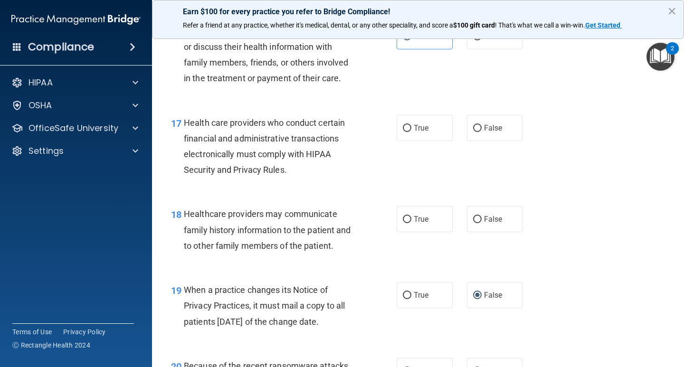
scroll to position [1472, 0]
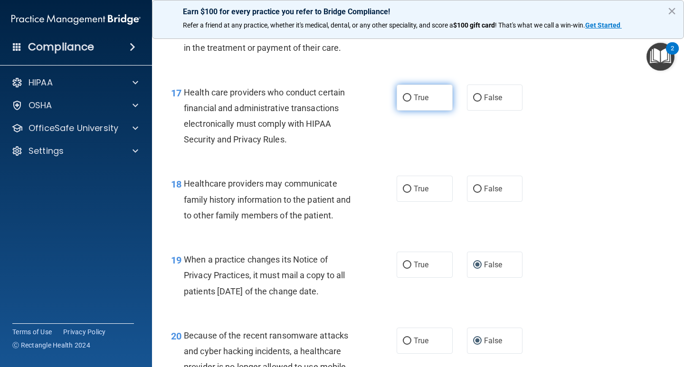
click at [403, 102] on input "True" at bounding box center [407, 97] width 9 height 7
radio input "true"
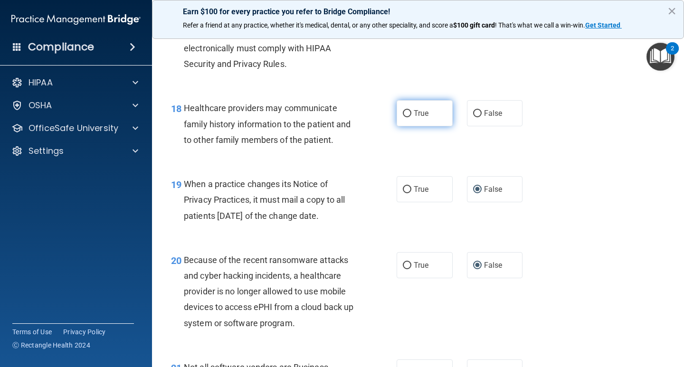
scroll to position [1567, 0]
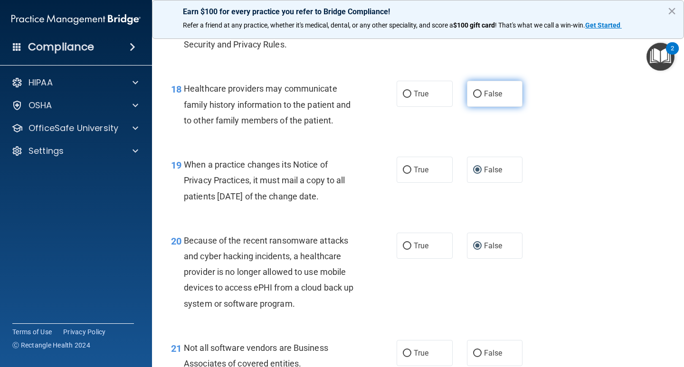
click at [477, 107] on label "False" at bounding box center [495, 94] width 56 height 26
click at [477, 98] on input "False" at bounding box center [477, 94] width 9 height 7
radio input "true"
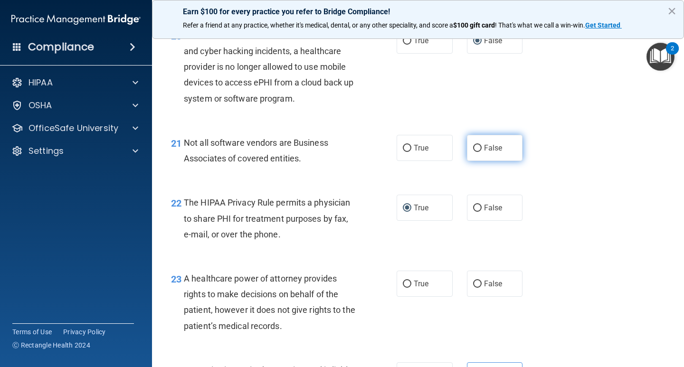
scroll to position [1804, 0]
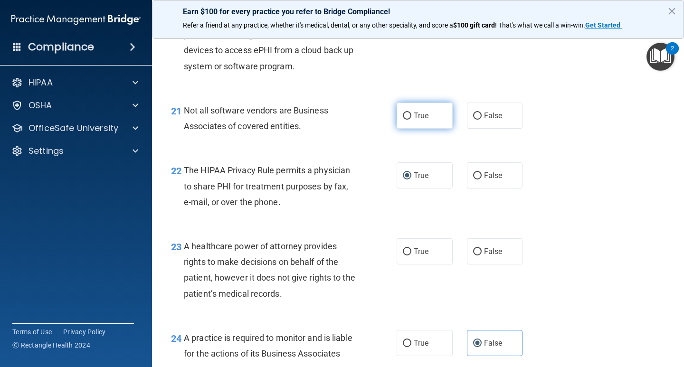
click at [403, 120] on input "True" at bounding box center [407, 116] width 9 height 7
radio input "true"
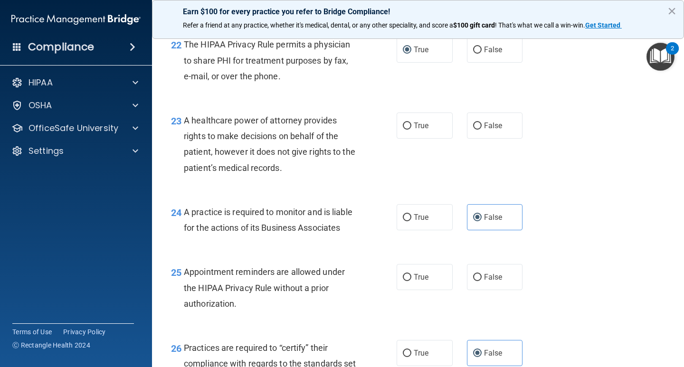
scroll to position [1947, 0]
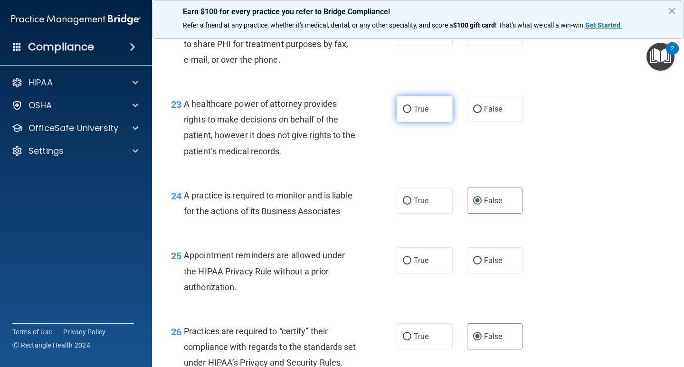
click at [407, 122] on label "True" at bounding box center [424, 109] width 56 height 26
click at [407, 113] on input "True" at bounding box center [407, 109] width 9 height 7
radio input "true"
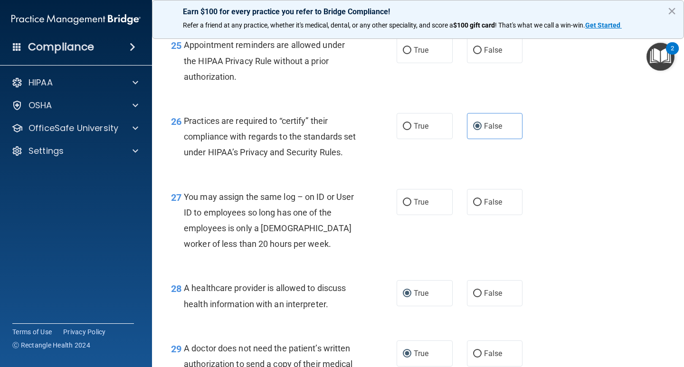
scroll to position [2174, 0]
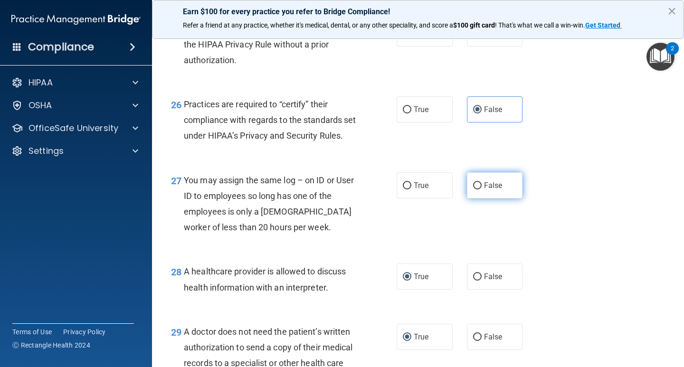
click at [478, 198] on label "False" at bounding box center [495, 185] width 56 height 26
click at [478, 189] on input "False" at bounding box center [477, 185] width 9 height 7
radio input "true"
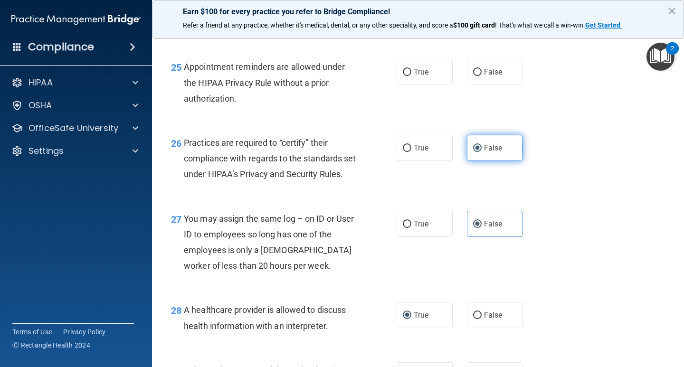
scroll to position [2079, 0]
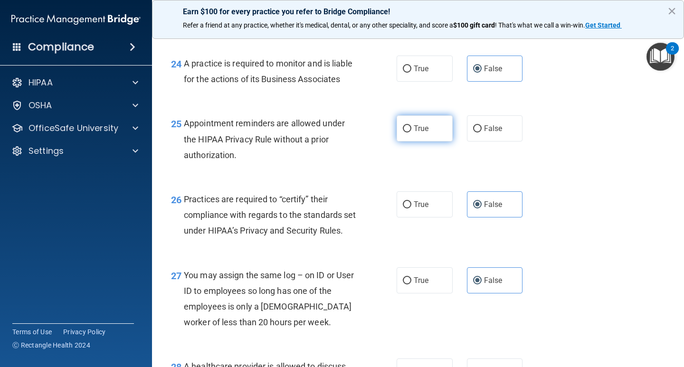
click at [418, 141] on label "True" at bounding box center [424, 128] width 56 height 26
click at [411, 132] on input "True" at bounding box center [407, 128] width 9 height 7
radio input "true"
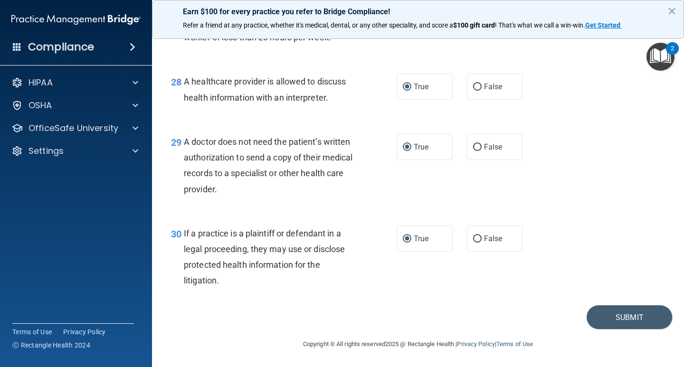
scroll to position [2411, 0]
click at [586, 249] on button "Submit" at bounding box center [628, 317] width 85 height 24
click at [606, 249] on button "Submit" at bounding box center [628, 317] width 85 height 24
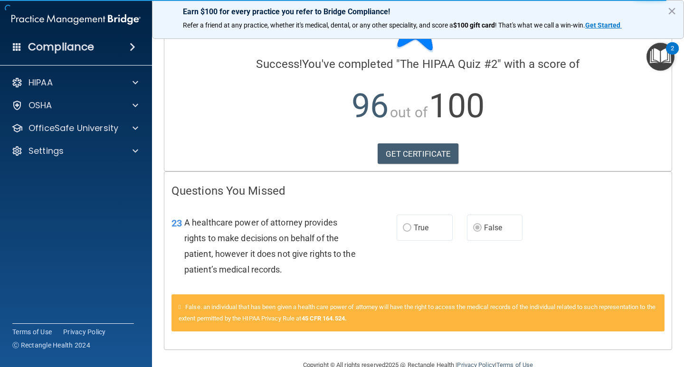
scroll to position [73, 0]
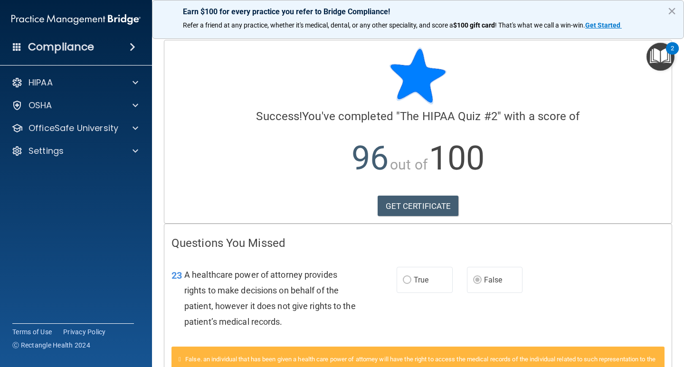
click at [659, 55] on img "Open Resource Center, 2 new notifications" at bounding box center [660, 57] width 28 height 28
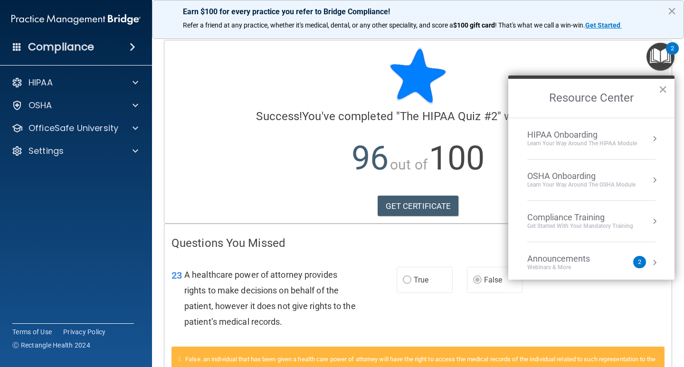
click at [584, 226] on div "Get Started with your mandatory training" at bounding box center [580, 226] width 106 height 8
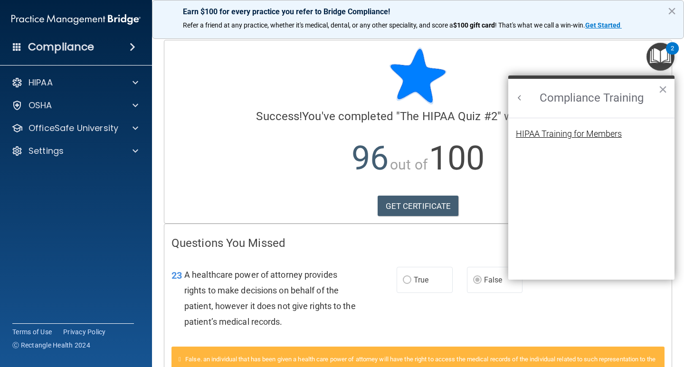
click at [592, 133] on div "HIPAA Training for Members" at bounding box center [569, 134] width 106 height 9
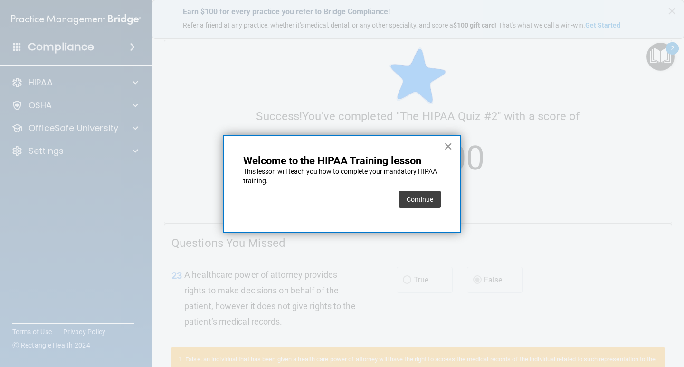
click at [449, 147] on button "×" at bounding box center [447, 146] width 9 height 15
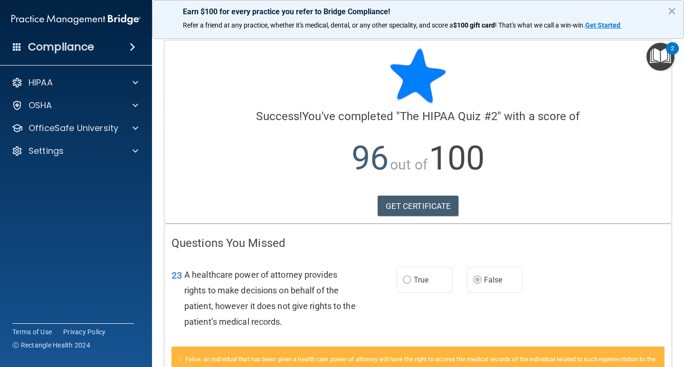
click at [75, 49] on h4 "Compliance" at bounding box center [61, 46] width 66 height 13
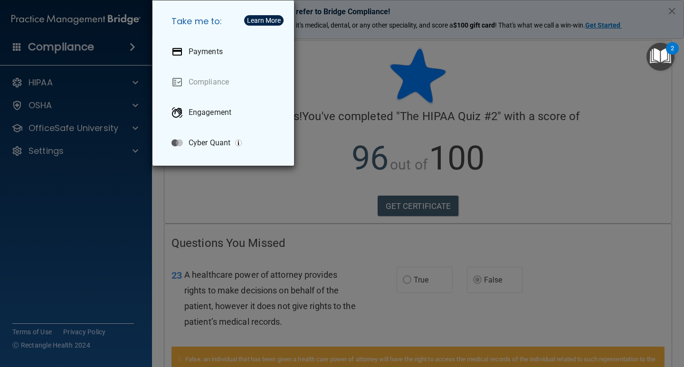
click at [95, 53] on div "Take me to: Payments Compliance Engagement Cyber Quant" at bounding box center [342, 183] width 684 height 367
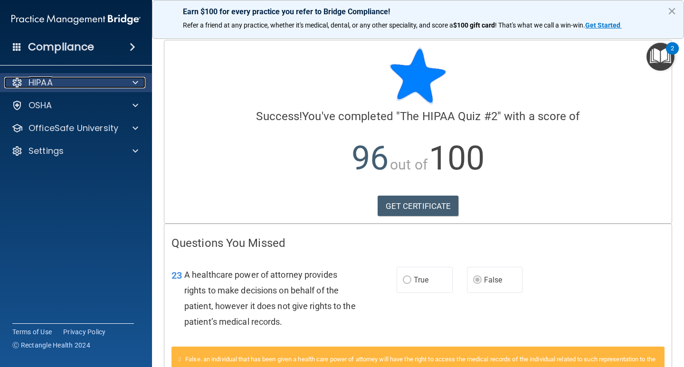
click at [120, 80] on div "HIPAA" at bounding box center [63, 82] width 118 height 11
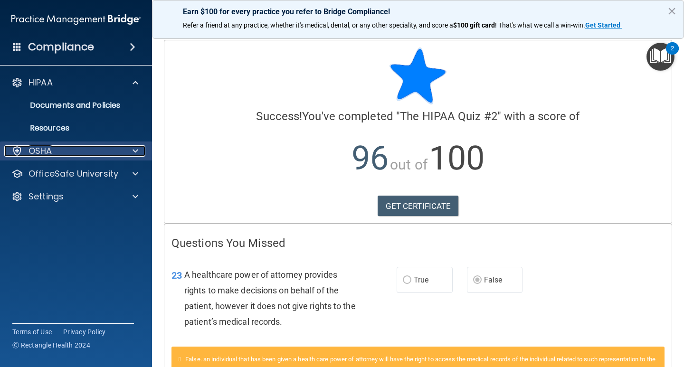
click at [64, 151] on div "OSHA" at bounding box center [63, 150] width 118 height 11
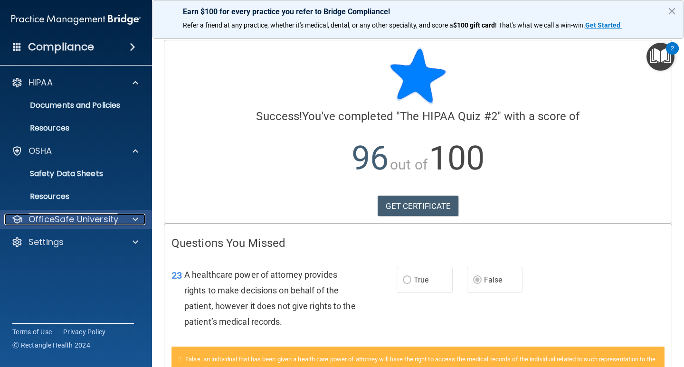
click at [77, 219] on p "OfficeSafe University" at bounding box center [73, 219] width 90 height 11
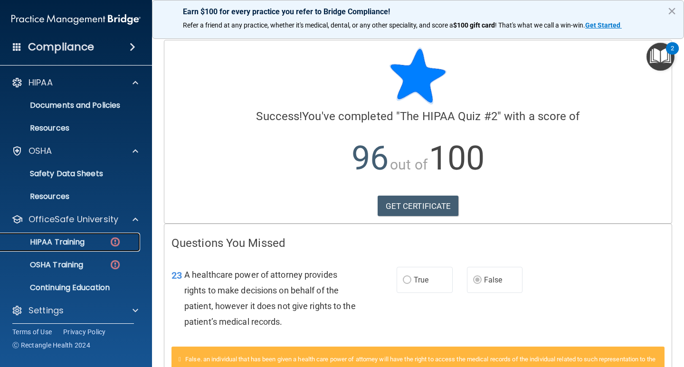
click at [72, 241] on p "HIPAA Training" at bounding box center [45, 241] width 78 height 9
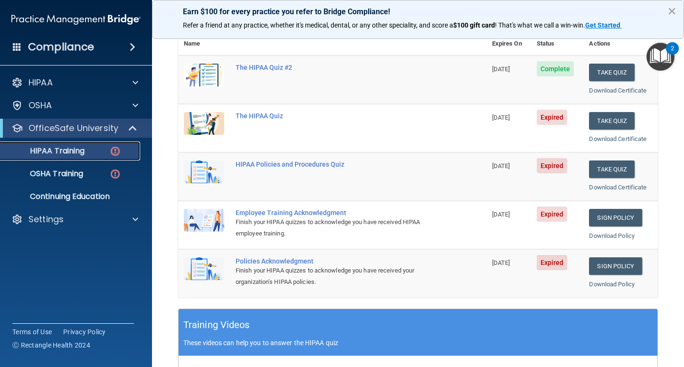
scroll to position [95, 0]
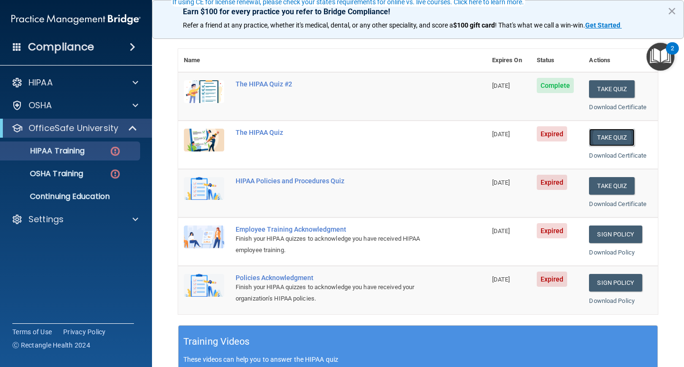
click at [612, 135] on button "Take Quiz" at bounding box center [612, 138] width 46 height 18
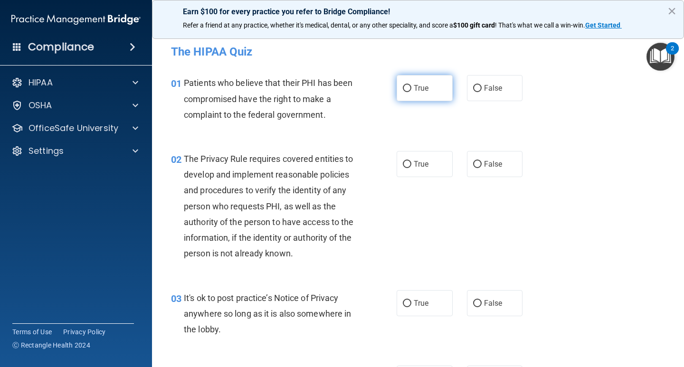
click at [405, 87] on input "True" at bounding box center [407, 88] width 9 height 7
radio input "true"
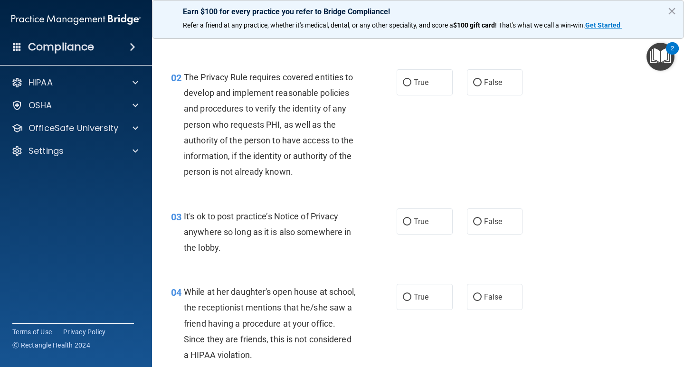
scroll to position [95, 0]
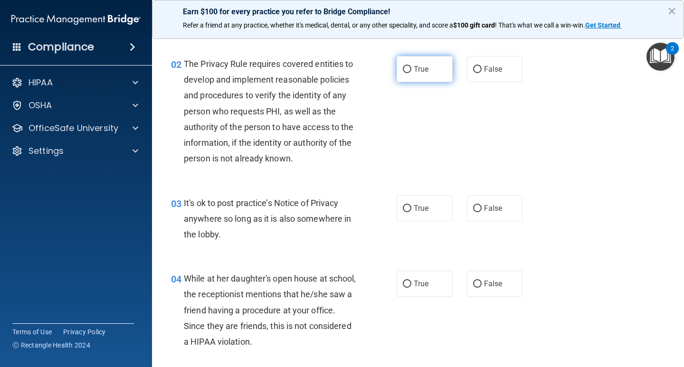
click at [408, 69] on label "True" at bounding box center [424, 69] width 56 height 26
click at [408, 69] on input "True" at bounding box center [407, 69] width 9 height 7
radio input "true"
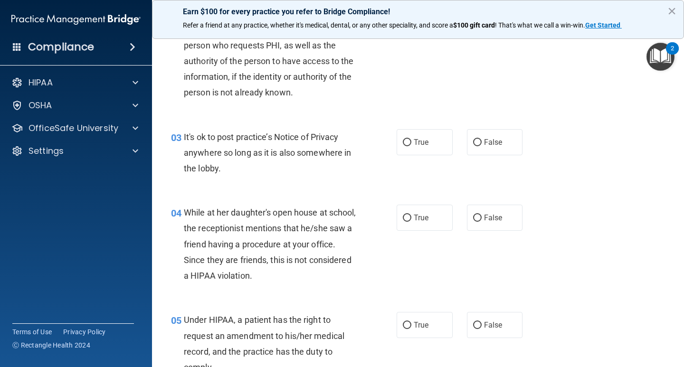
scroll to position [190, 0]
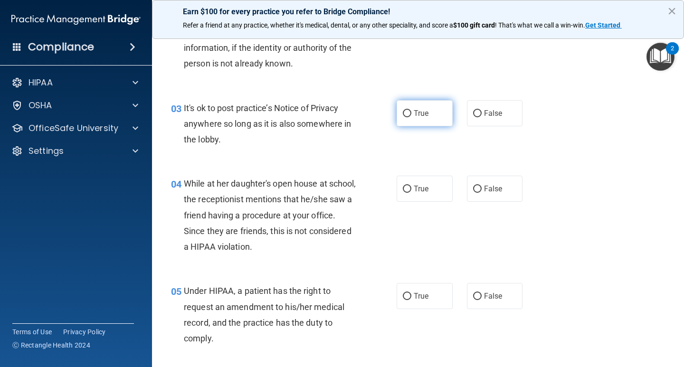
click at [403, 116] on input "True" at bounding box center [407, 113] width 9 height 7
radio input "true"
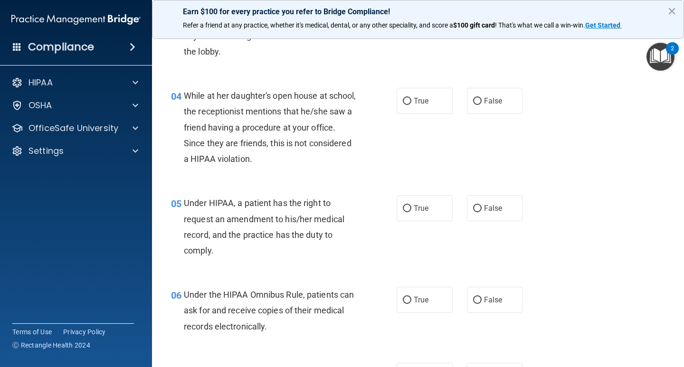
scroll to position [285, 0]
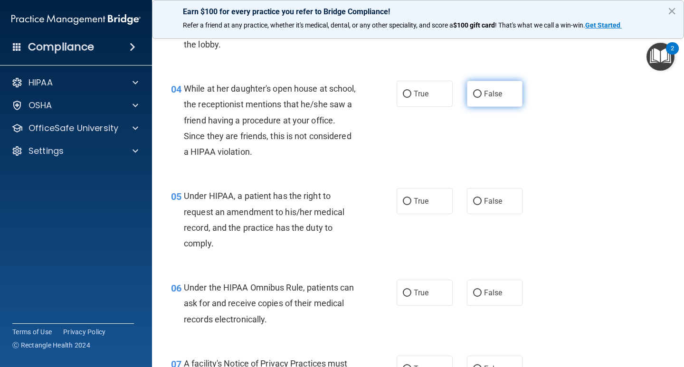
click at [484, 95] on span "False" at bounding box center [493, 93] width 19 height 9
click at [480, 95] on input "False" at bounding box center [477, 94] width 9 height 7
radio input "true"
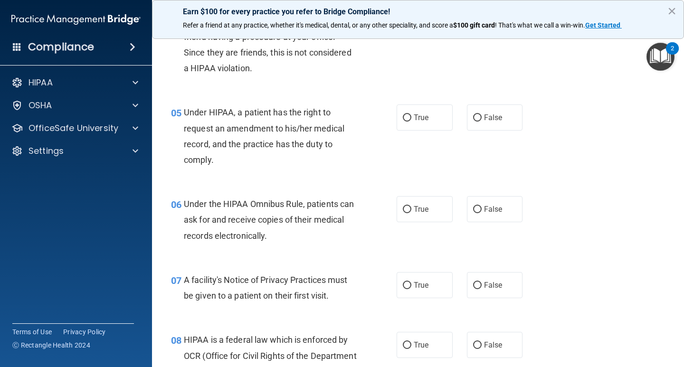
scroll to position [380, 0]
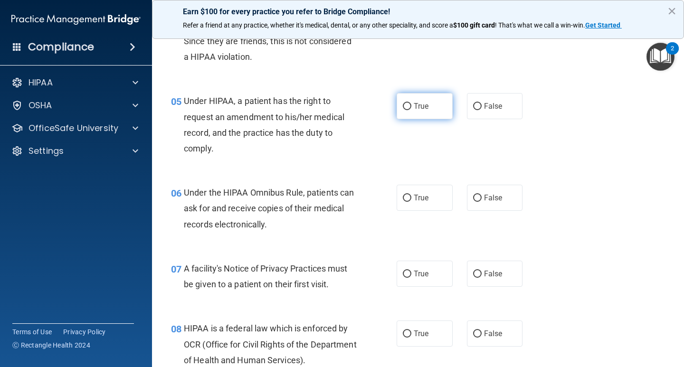
click at [404, 104] on input "True" at bounding box center [407, 106] width 9 height 7
radio input "true"
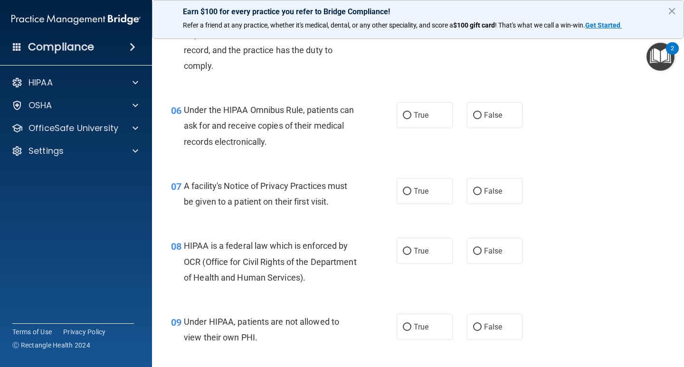
scroll to position [475, 0]
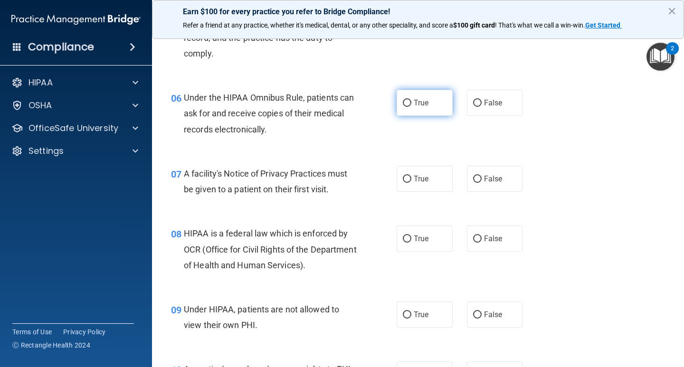
click at [415, 104] on span "True" at bounding box center [421, 102] width 15 height 9
click at [411, 104] on input "True" at bounding box center [407, 103] width 9 height 7
radio input "true"
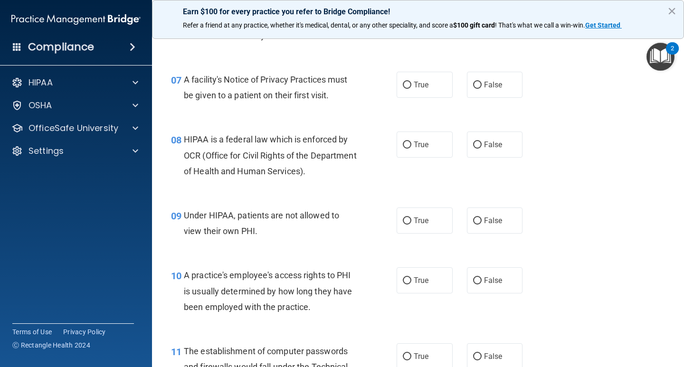
scroll to position [570, 0]
click at [414, 85] on span "True" at bounding box center [421, 83] width 15 height 9
click at [411, 85] on input "True" at bounding box center [407, 84] width 9 height 7
radio input "true"
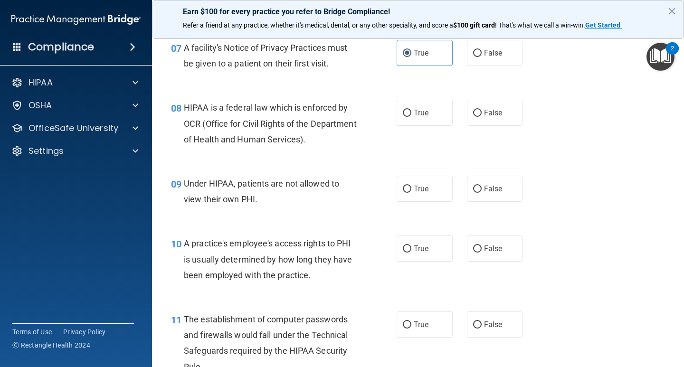
scroll to position [617, 0]
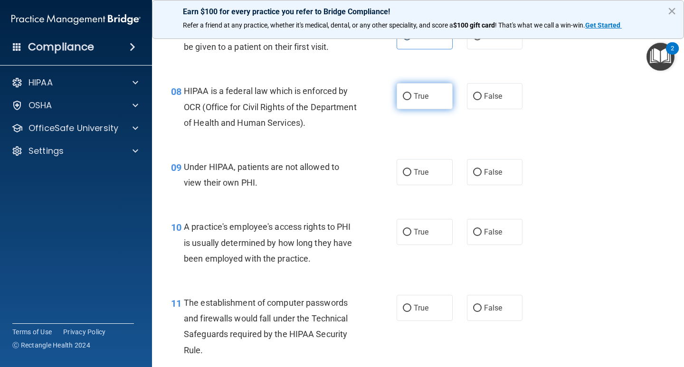
click at [403, 95] on input "True" at bounding box center [407, 96] width 9 height 7
radio input "true"
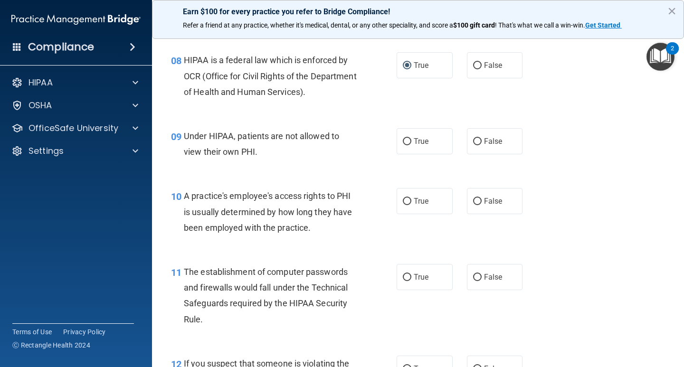
scroll to position [712, 0]
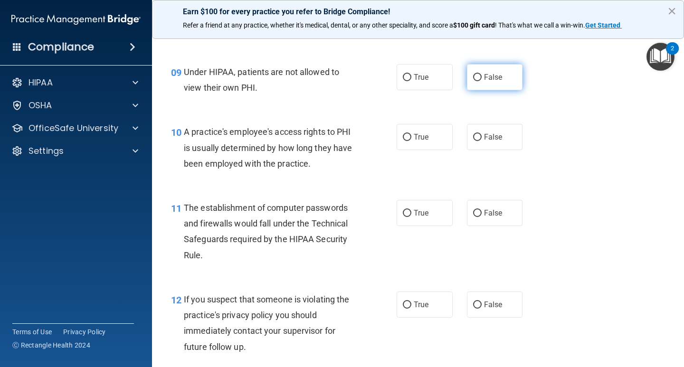
click at [467, 75] on label "False" at bounding box center [495, 77] width 56 height 26
click at [473, 75] on input "False" at bounding box center [477, 77] width 9 height 7
radio input "true"
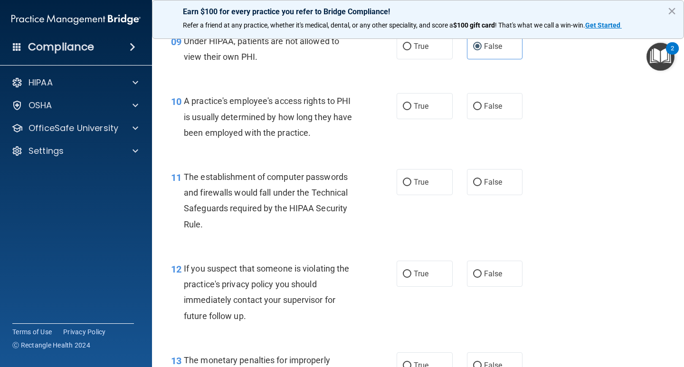
scroll to position [760, 0]
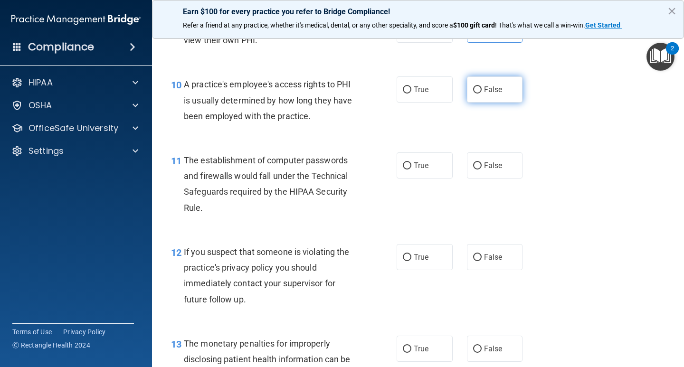
click at [473, 93] on input "False" at bounding box center [477, 89] width 9 height 7
radio input "true"
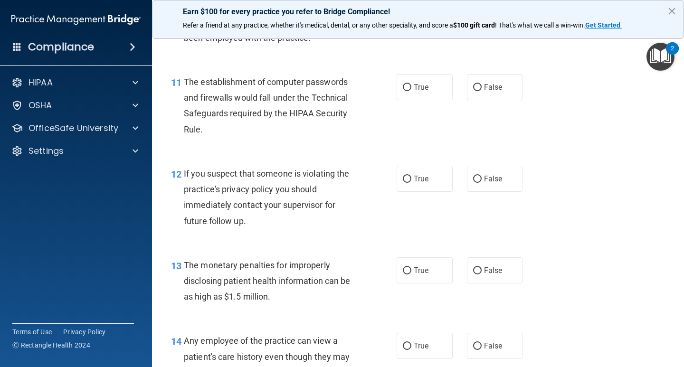
scroll to position [855, 0]
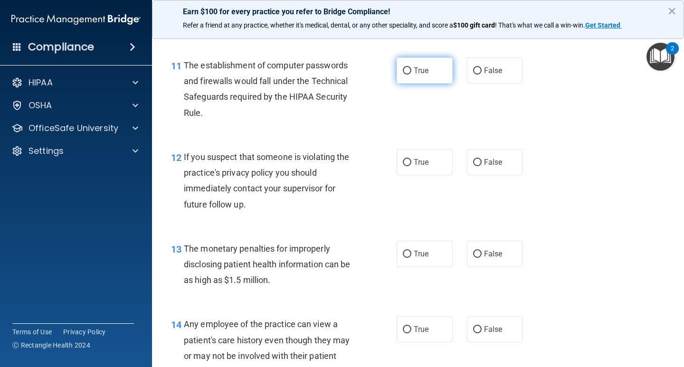
click at [418, 68] on span "True" at bounding box center [421, 70] width 15 height 9
click at [411, 68] on input "True" at bounding box center [407, 70] width 9 height 7
radio input "true"
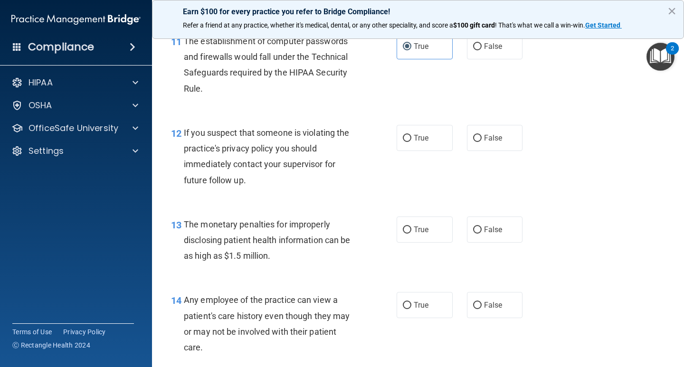
scroll to position [902, 0]
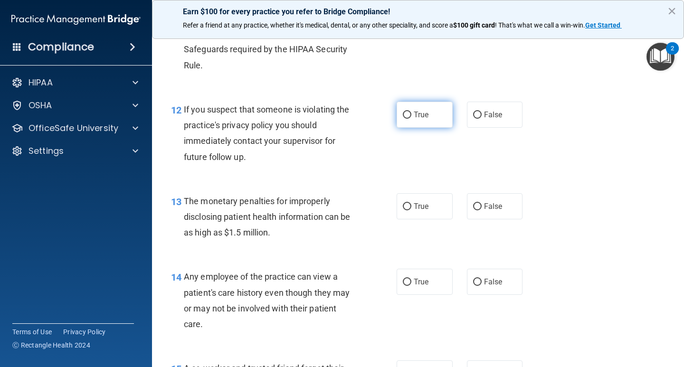
click at [414, 115] on span "True" at bounding box center [421, 114] width 15 height 9
click at [411, 115] on input "True" at bounding box center [407, 115] width 9 height 7
radio input "true"
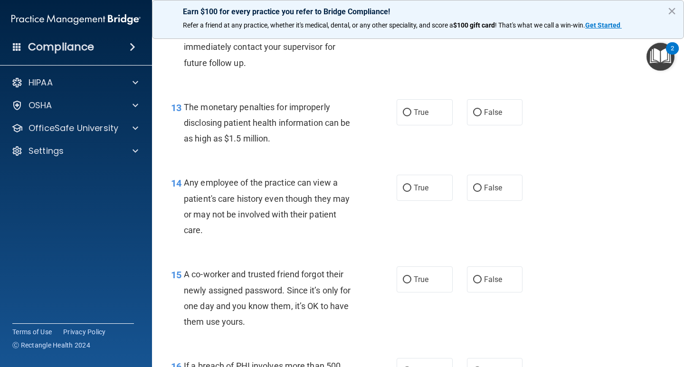
scroll to position [997, 0]
click at [420, 115] on span "True" at bounding box center [421, 111] width 15 height 9
click at [411, 115] on input "True" at bounding box center [407, 111] width 9 height 7
radio input "true"
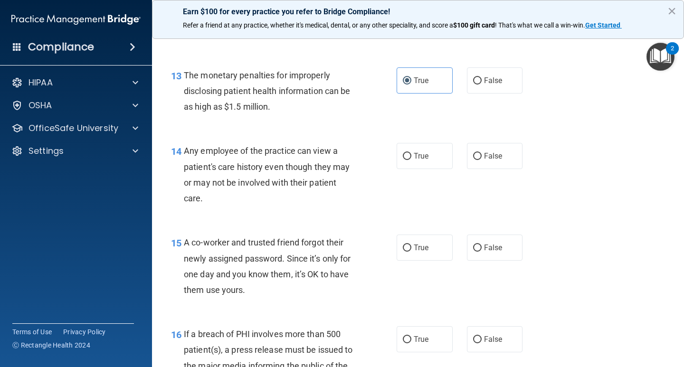
scroll to position [1045, 0]
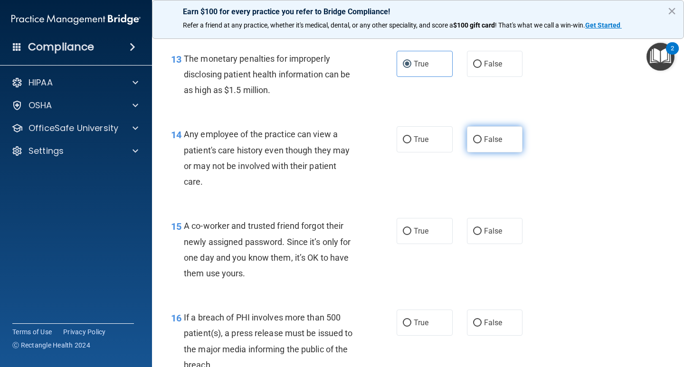
click at [473, 132] on label "False" at bounding box center [495, 139] width 56 height 26
click at [473, 136] on input "False" at bounding box center [477, 139] width 9 height 7
radio input "true"
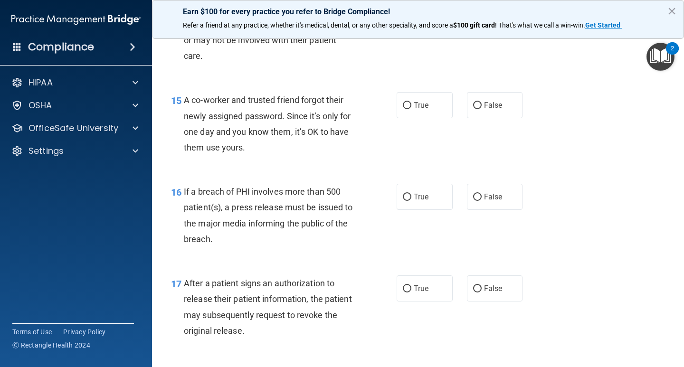
scroll to position [1187, 0]
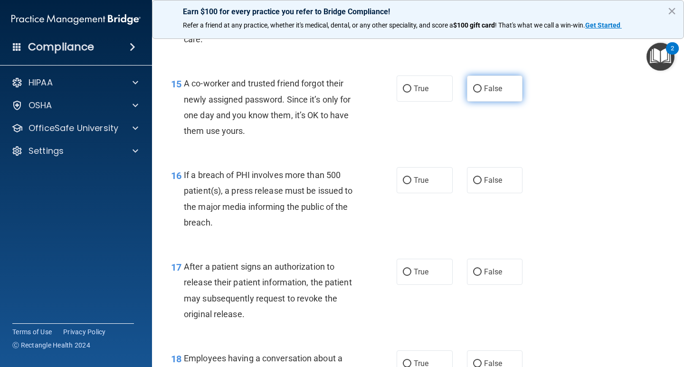
click at [473, 89] on input "False" at bounding box center [477, 88] width 9 height 7
radio input "true"
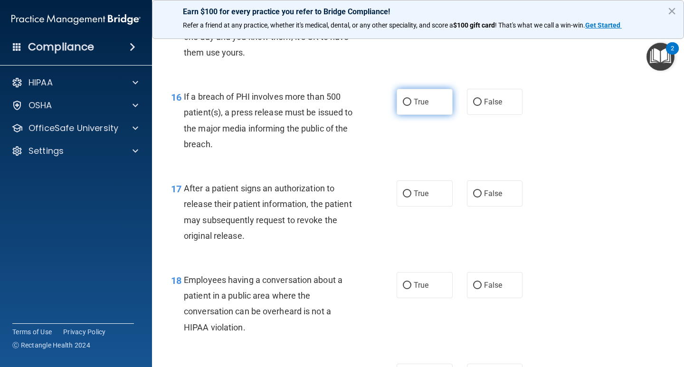
scroll to position [1282, 0]
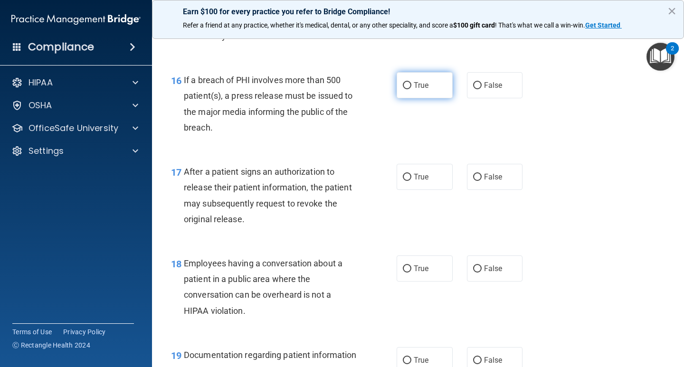
click at [403, 89] on input "True" at bounding box center [407, 85] width 9 height 7
radio input "true"
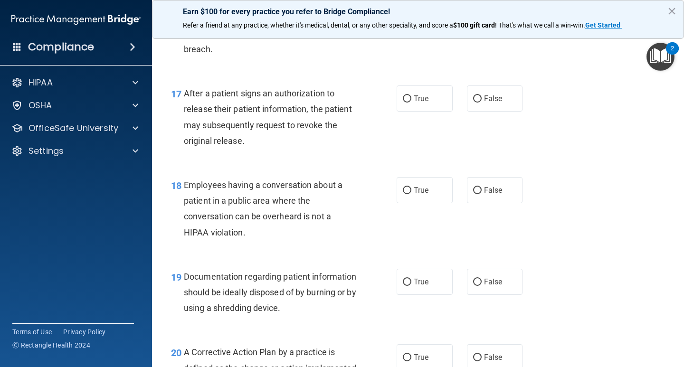
scroll to position [1377, 0]
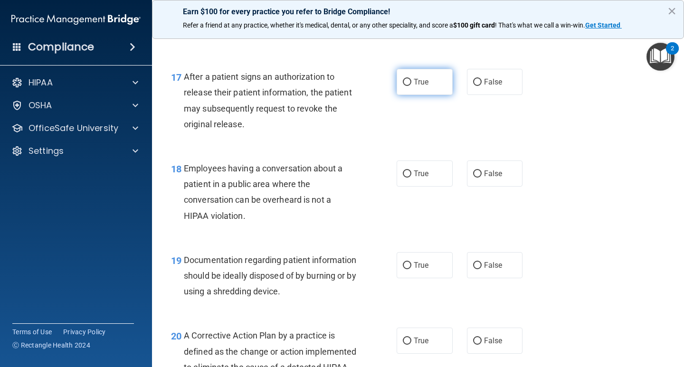
click at [410, 87] on label "True" at bounding box center [424, 82] width 56 height 26
click at [410, 86] on input "True" at bounding box center [407, 82] width 9 height 7
radio input "true"
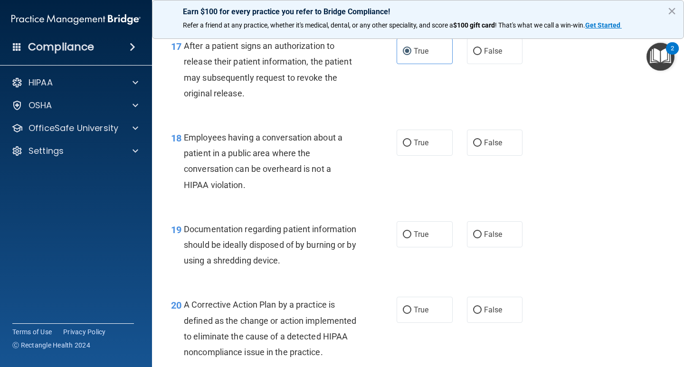
scroll to position [1424, 0]
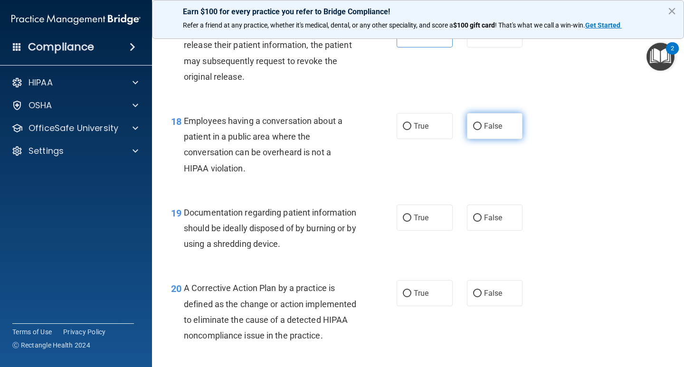
click at [474, 130] on input "False" at bounding box center [477, 126] width 9 height 7
radio input "true"
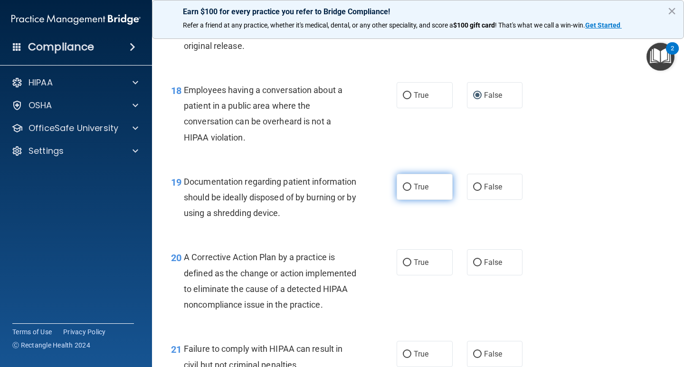
scroll to position [1472, 0]
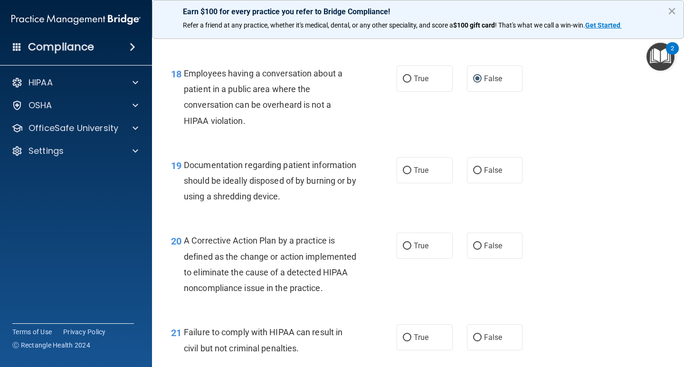
click at [386, 176] on div "19 Documentation regarding patient information should be ideally disposed of by…" at bounding box center [284, 183] width 254 height 52
click at [404, 171] on input "True" at bounding box center [407, 170] width 9 height 7
radio input "true"
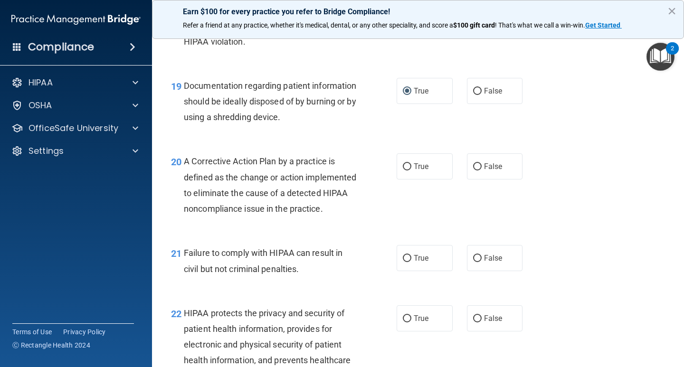
scroll to position [1567, 0]
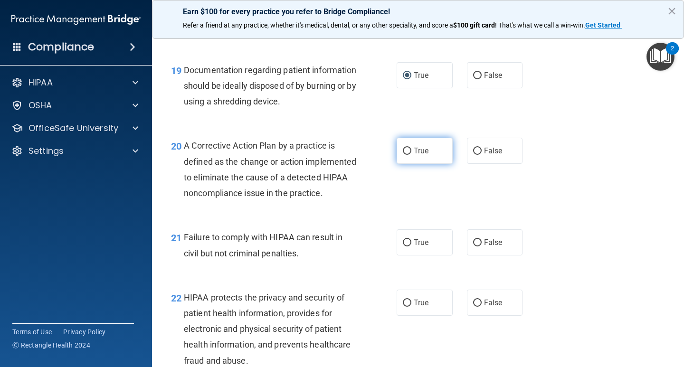
click at [408, 151] on label "True" at bounding box center [424, 151] width 56 height 26
click at [408, 151] on input "True" at bounding box center [407, 151] width 9 height 7
radio input "true"
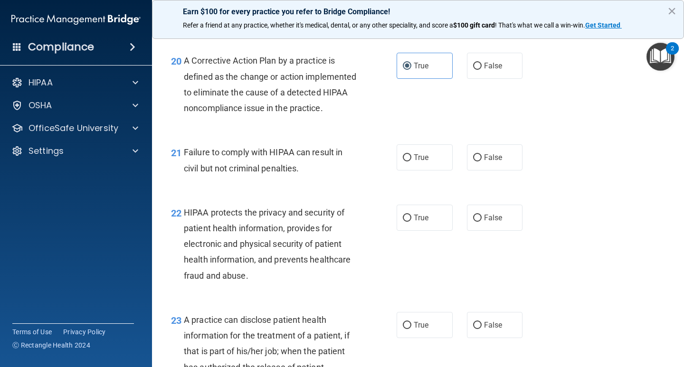
scroll to position [1662, 0]
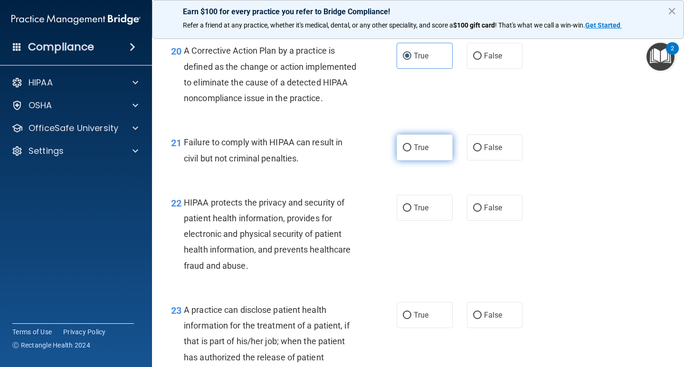
click at [406, 151] on input "True" at bounding box center [407, 147] width 9 height 7
radio input "true"
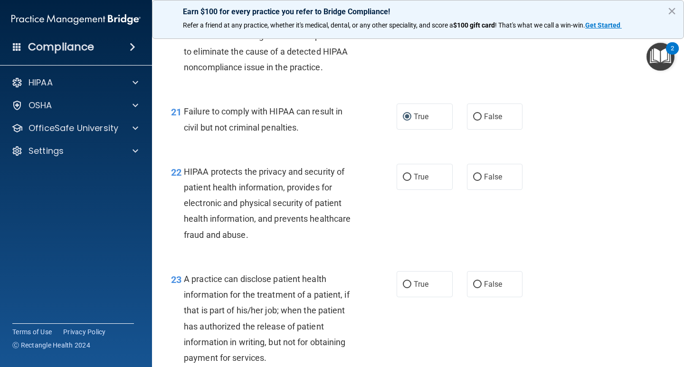
scroll to position [1757, 0]
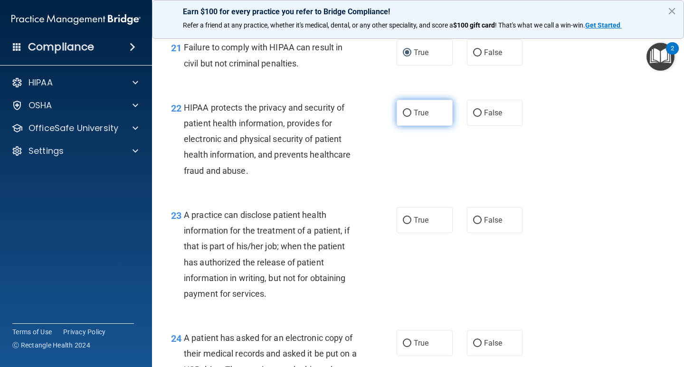
click at [403, 117] on input "True" at bounding box center [407, 113] width 9 height 7
radio input "true"
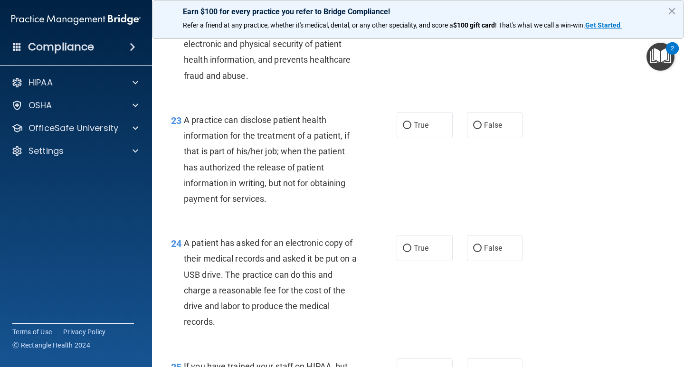
scroll to position [1899, 0]
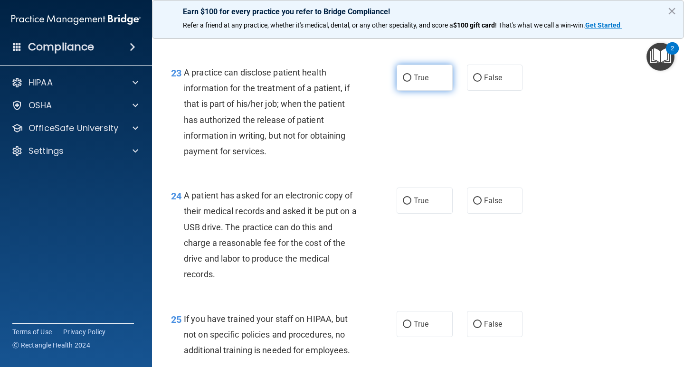
click at [423, 82] on span "True" at bounding box center [421, 77] width 15 height 9
click at [411, 82] on input "True" at bounding box center [407, 78] width 9 height 7
radio input "true"
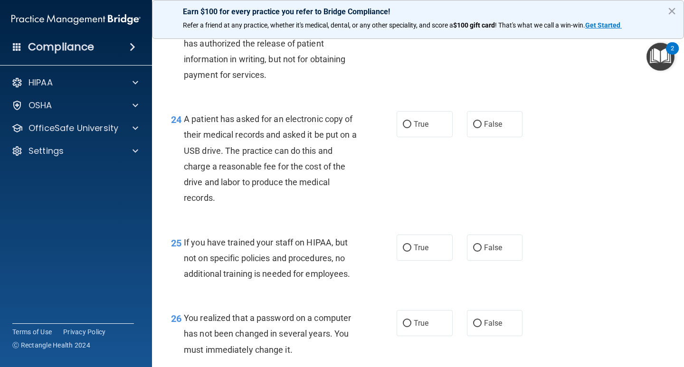
scroll to position [1994, 0]
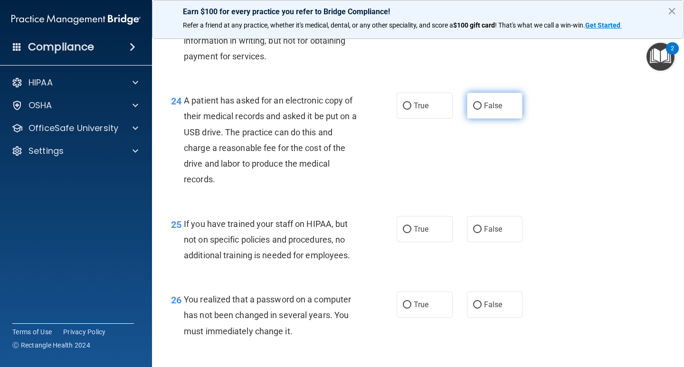
click at [480, 119] on label "False" at bounding box center [495, 106] width 56 height 26
click at [480, 110] on input "False" at bounding box center [477, 106] width 9 height 7
radio input "true"
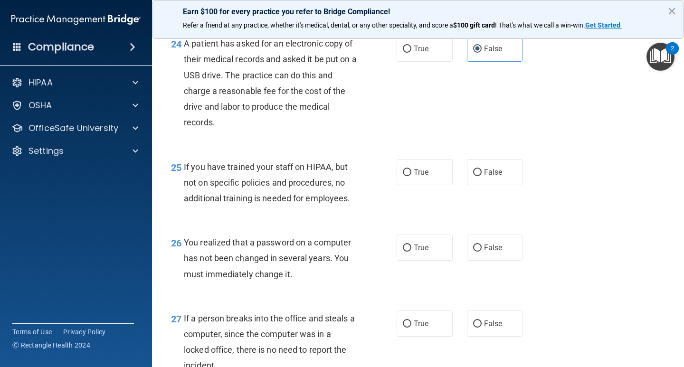
scroll to position [2089, 0]
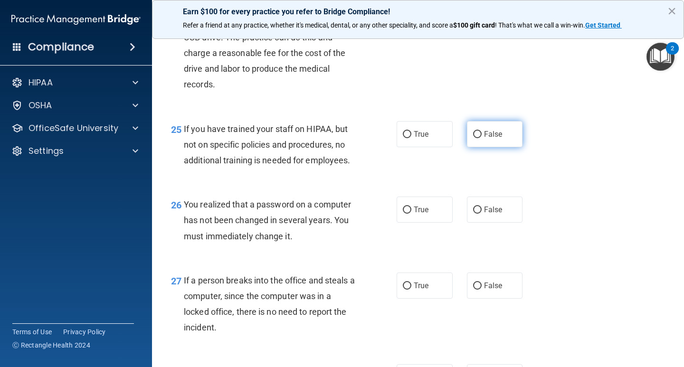
click at [473, 138] on input "False" at bounding box center [477, 134] width 9 height 7
radio input "true"
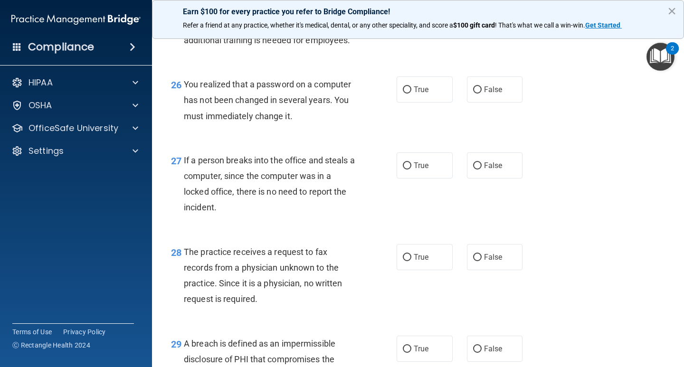
scroll to position [2232, 0]
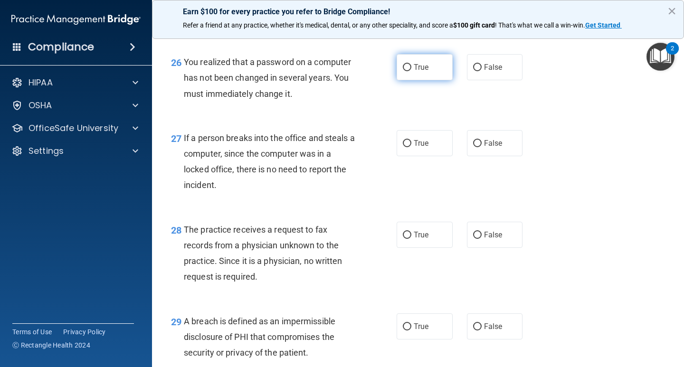
click at [416, 80] on label "True" at bounding box center [424, 67] width 56 height 26
click at [411, 71] on input "True" at bounding box center [407, 67] width 9 height 7
radio input "true"
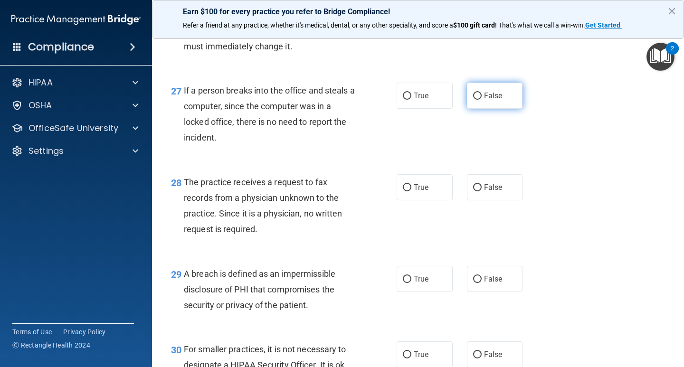
click at [489, 100] on span "False" at bounding box center [493, 95] width 19 height 9
click at [481, 100] on input "False" at bounding box center [477, 96] width 9 height 7
radio input "true"
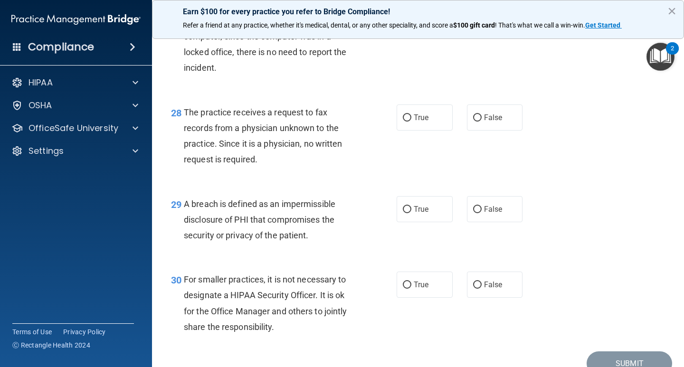
scroll to position [2374, 0]
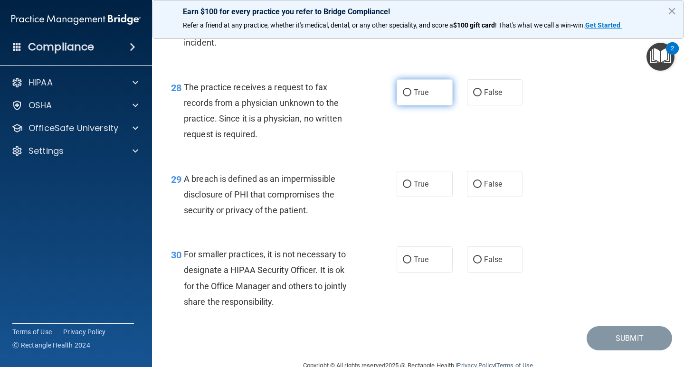
click at [417, 105] on label "True" at bounding box center [424, 92] width 56 height 26
click at [411, 96] on input "True" at bounding box center [407, 92] width 9 height 7
radio input "true"
click at [412, 105] on label "True" at bounding box center [424, 92] width 56 height 26
click at [411, 96] on input "True" at bounding box center [407, 92] width 9 height 7
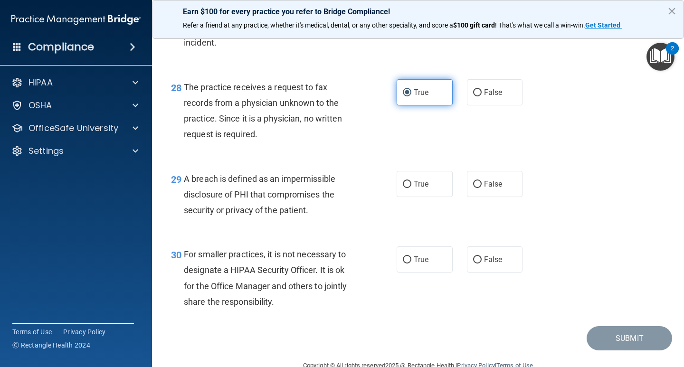
click at [412, 105] on label "True" at bounding box center [424, 92] width 56 height 26
click at [411, 96] on input "True" at bounding box center [407, 92] width 9 height 7
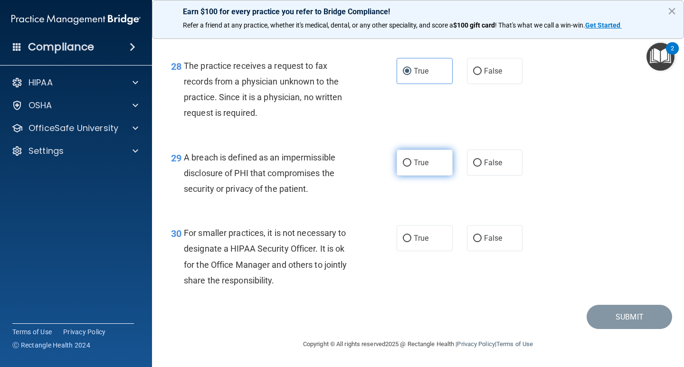
click at [405, 170] on label "True" at bounding box center [424, 163] width 56 height 26
click at [405, 167] on input "True" at bounding box center [407, 163] width 9 height 7
radio input "true"
click at [473, 239] on input "False" at bounding box center [477, 238] width 9 height 7
radio input "true"
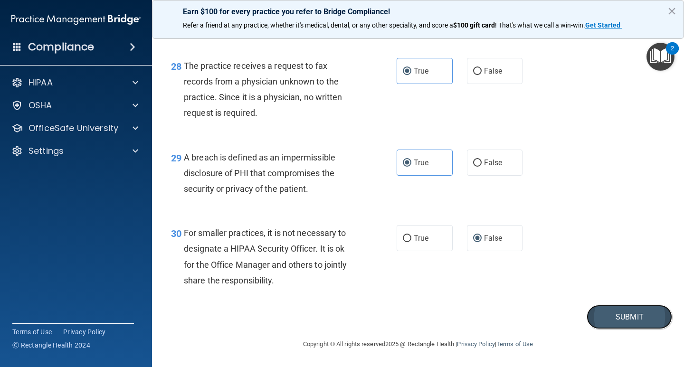
click at [589, 249] on button "Submit" at bounding box center [628, 317] width 85 height 24
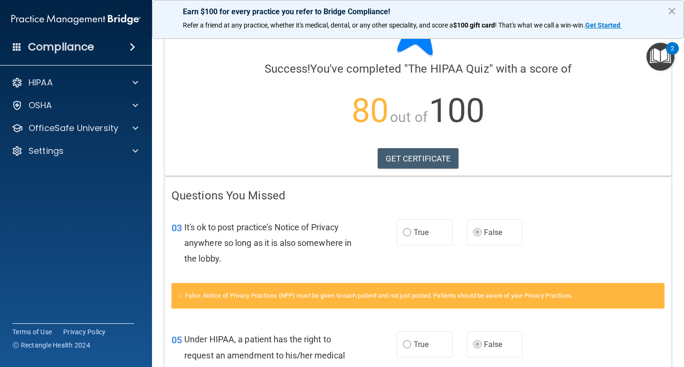
scroll to position [95, 0]
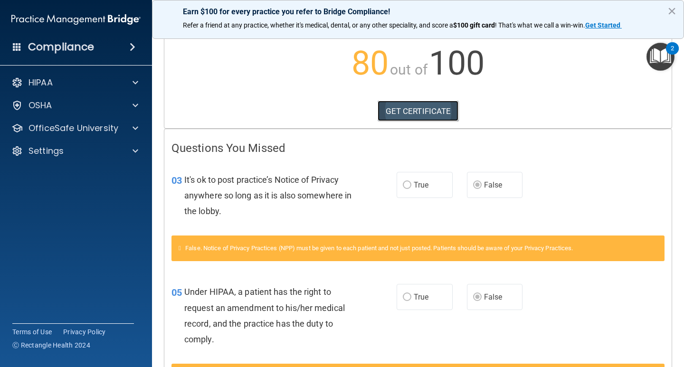
click at [436, 117] on link "GET CERTIFICATE" at bounding box center [417, 111] width 81 height 21
click at [93, 87] on div "HIPAA" at bounding box center [63, 82] width 118 height 11
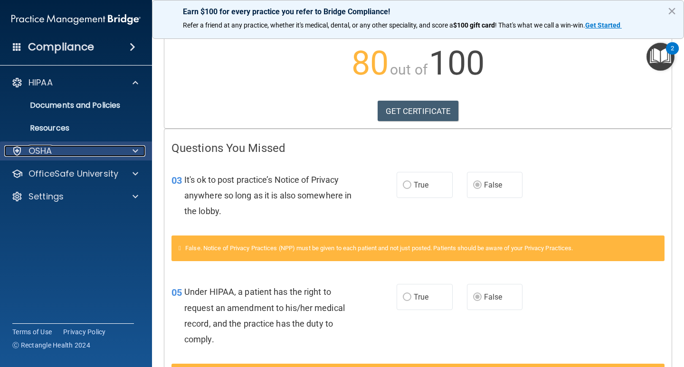
click at [66, 151] on div "OSHA" at bounding box center [63, 150] width 118 height 11
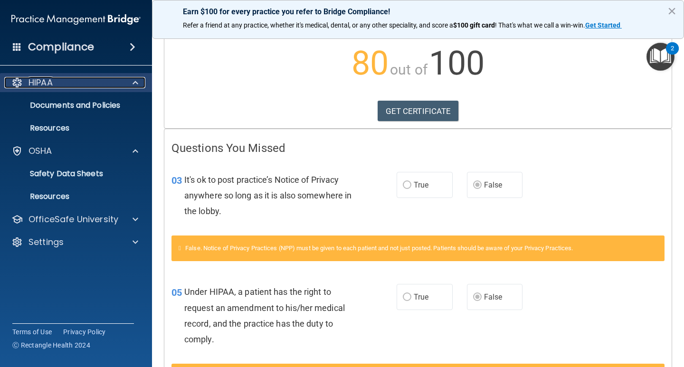
click at [90, 82] on div "HIPAA" at bounding box center [63, 82] width 118 height 11
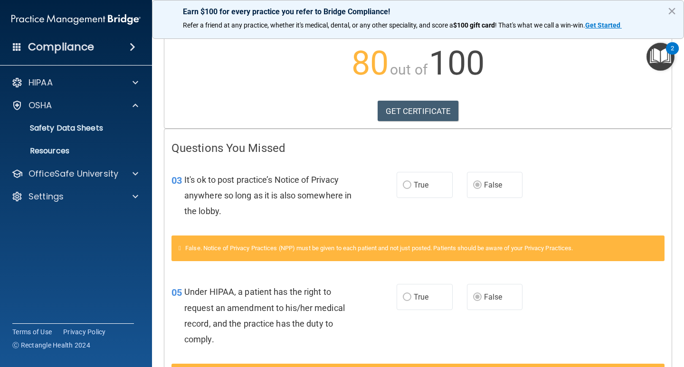
click at [86, 53] on h4 "Compliance" at bounding box center [61, 46] width 66 height 13
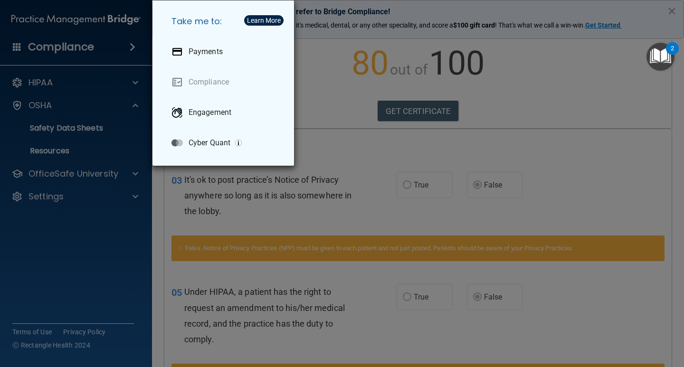
click at [84, 48] on div "Take me to: Payments Compliance Engagement Cyber Quant" at bounding box center [342, 183] width 684 height 367
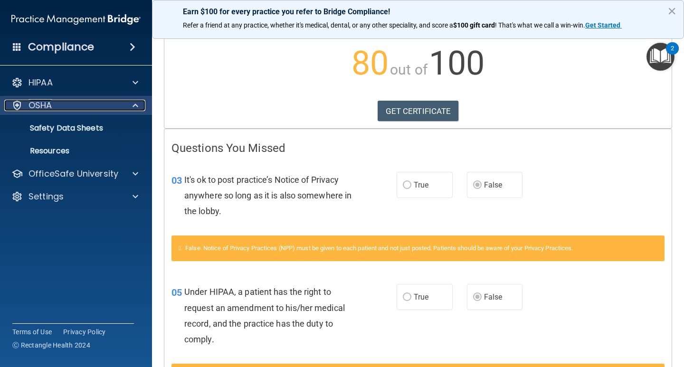
click at [132, 103] on span at bounding box center [135, 105] width 6 height 11
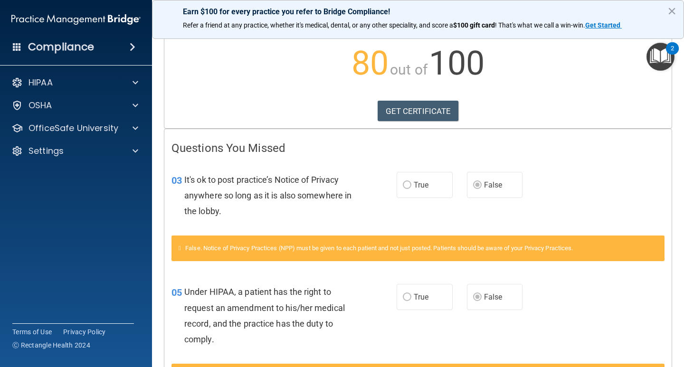
click at [663, 57] on img "Open Resource Center, 2 new notifications" at bounding box center [660, 57] width 28 height 28
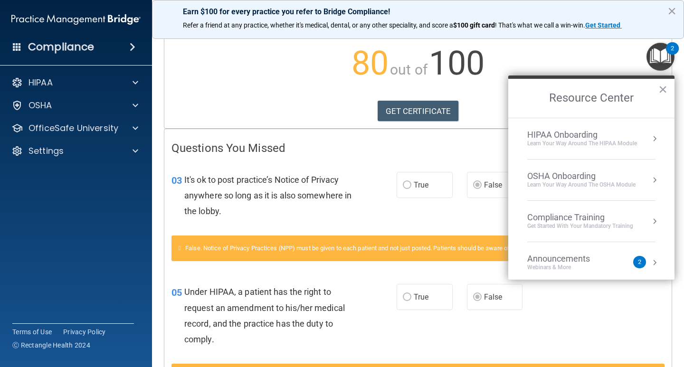
click at [556, 225] on div "Get Started with your mandatory training" at bounding box center [580, 226] width 106 height 8
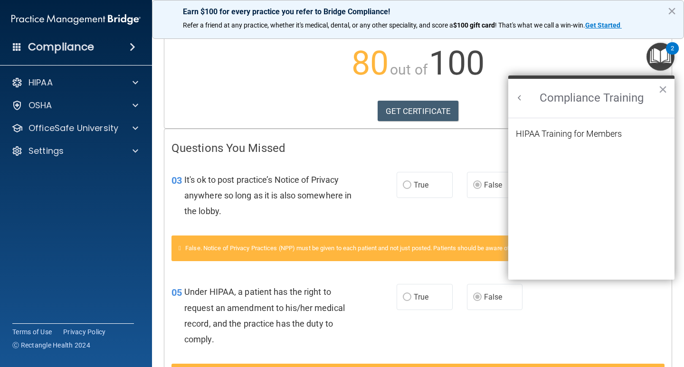
scroll to position [0, 0]
click at [550, 134] on div "HIPAA Training for Members" at bounding box center [569, 134] width 106 height 9
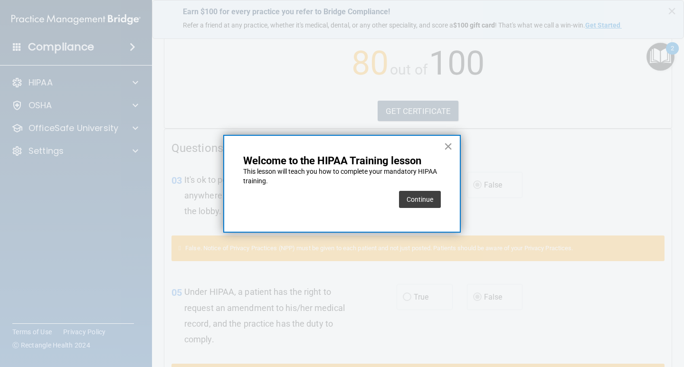
click at [448, 141] on button "×" at bounding box center [447, 146] width 9 height 15
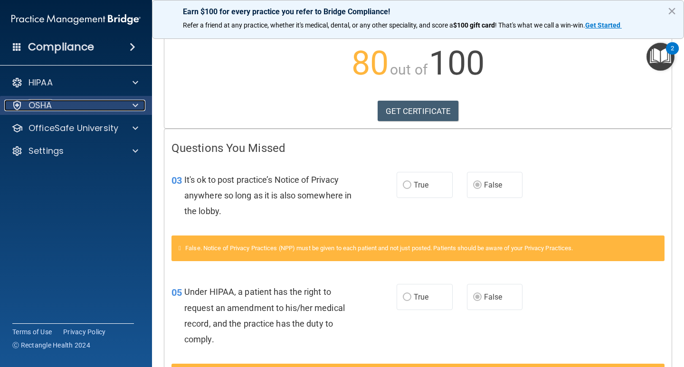
click at [56, 105] on div "OSHA" at bounding box center [63, 105] width 118 height 11
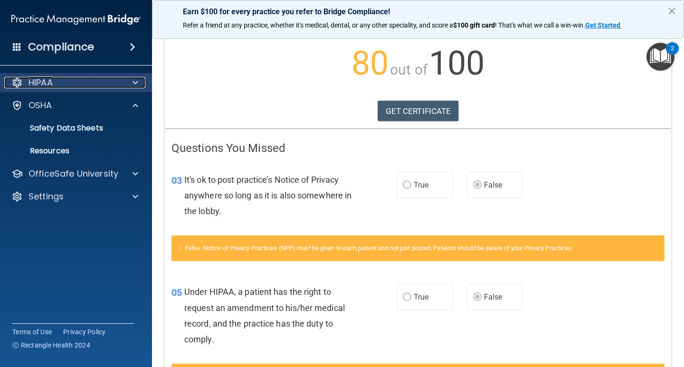
click at [68, 86] on div "HIPAA" at bounding box center [63, 82] width 118 height 11
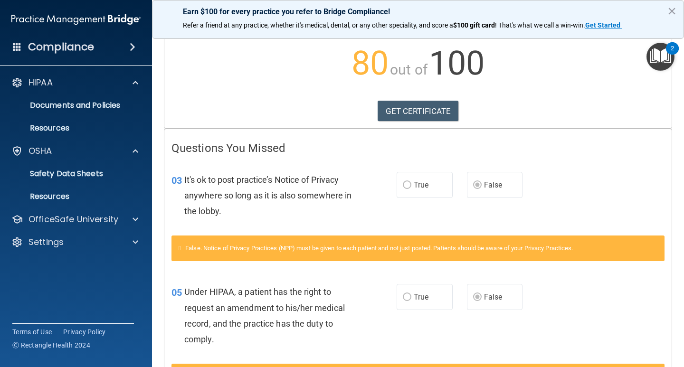
click at [69, 53] on h4 "Compliance" at bounding box center [61, 46] width 66 height 13
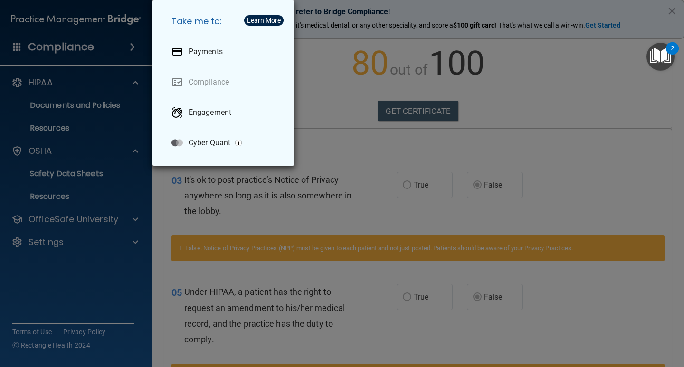
click at [69, 53] on div "Take me to: Payments Compliance Engagement Cyber Quant" at bounding box center [342, 183] width 684 height 367
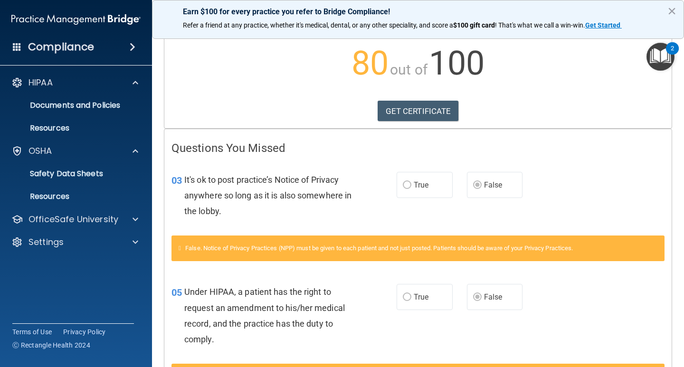
click at [61, 45] on h4 "Compliance" at bounding box center [61, 46] width 66 height 13
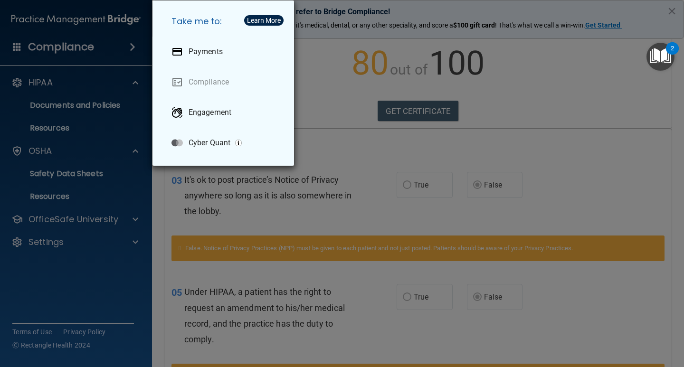
click at [61, 45] on div "Take me to: Payments Compliance Engagement Cyber Quant" at bounding box center [342, 183] width 684 height 367
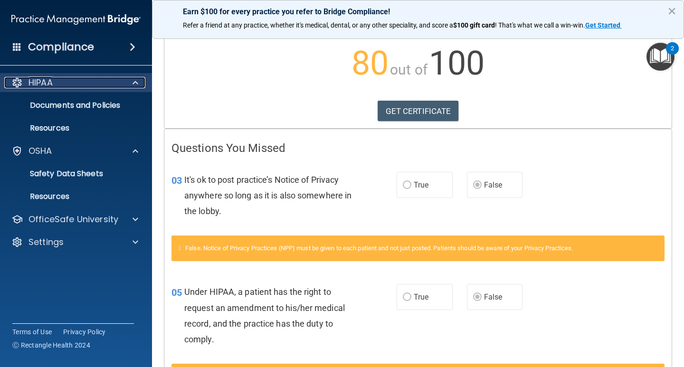
click at [93, 81] on div "HIPAA" at bounding box center [63, 82] width 118 height 11
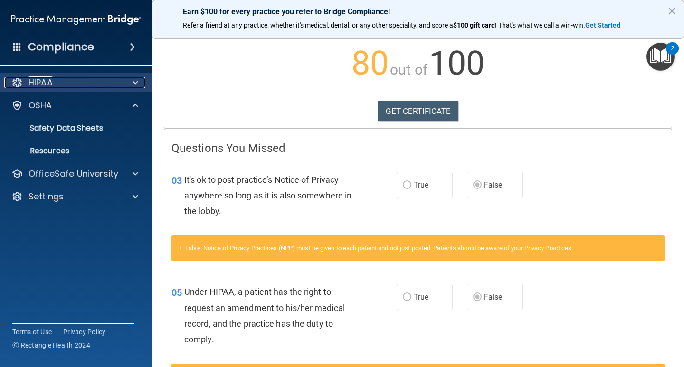
click at [93, 81] on div "HIPAA" at bounding box center [63, 82] width 118 height 11
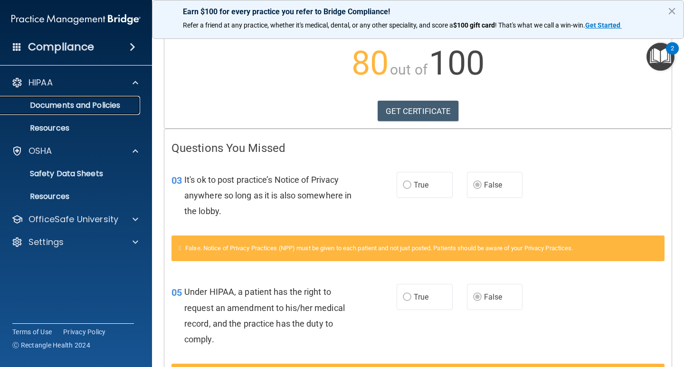
click at [90, 98] on link "Documents and Policies" at bounding box center [66, 105] width 150 height 19
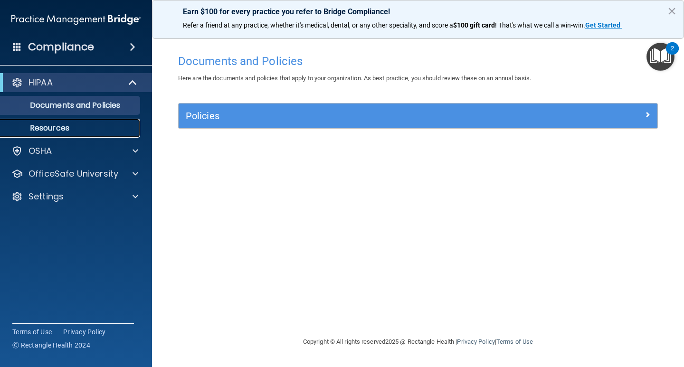
click at [53, 128] on p "Resources" at bounding box center [71, 127] width 130 height 9
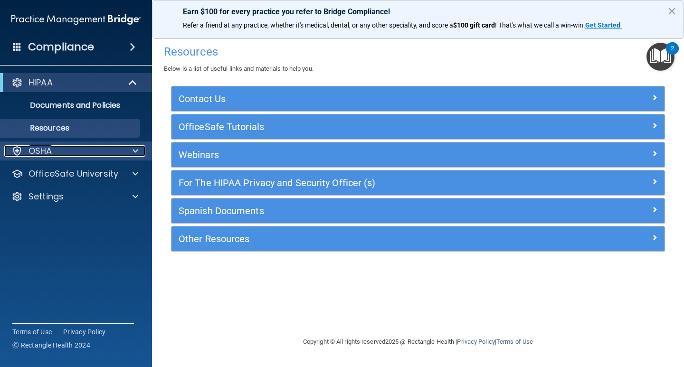
click at [51, 153] on p "OSHA" at bounding box center [40, 150] width 24 height 11
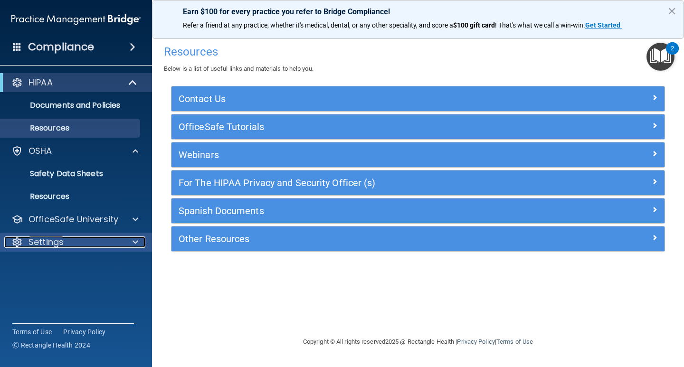
click at [120, 244] on div "Settings" at bounding box center [63, 241] width 118 height 11
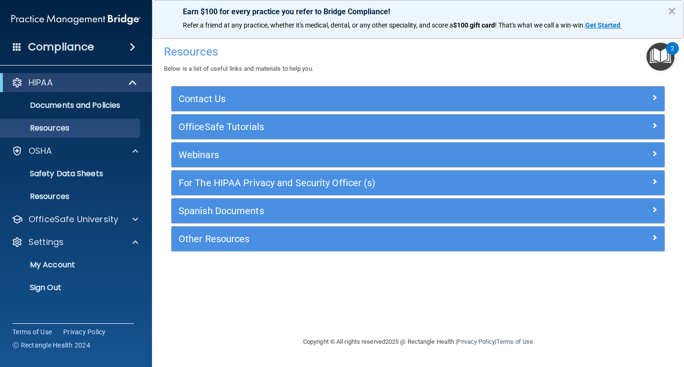
click at [669, 9] on button "×" at bounding box center [671, 10] width 9 height 15
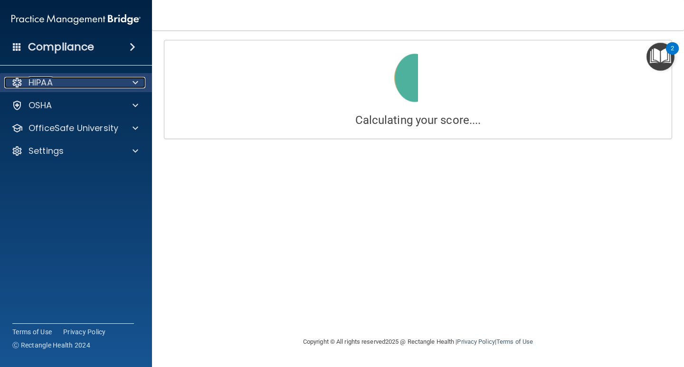
click at [43, 82] on p "HIPAA" at bounding box center [40, 82] width 24 height 11
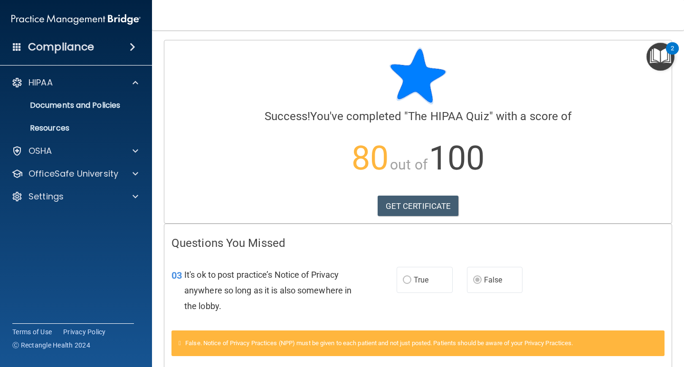
click at [85, 18] on img at bounding box center [75, 19] width 129 height 19
click at [10, 82] on div "HIPAA" at bounding box center [63, 82] width 118 height 11
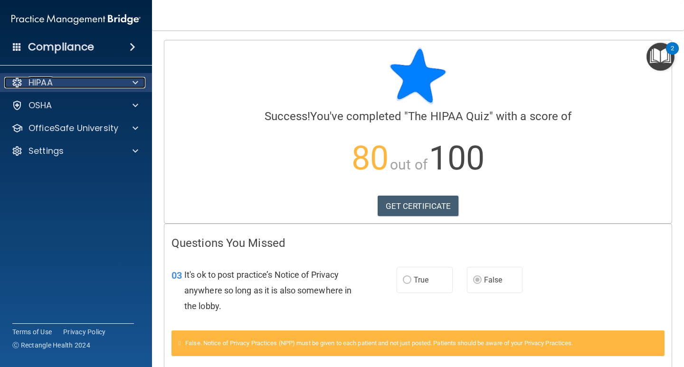
click at [11, 82] on div "HIPAA" at bounding box center [63, 82] width 118 height 11
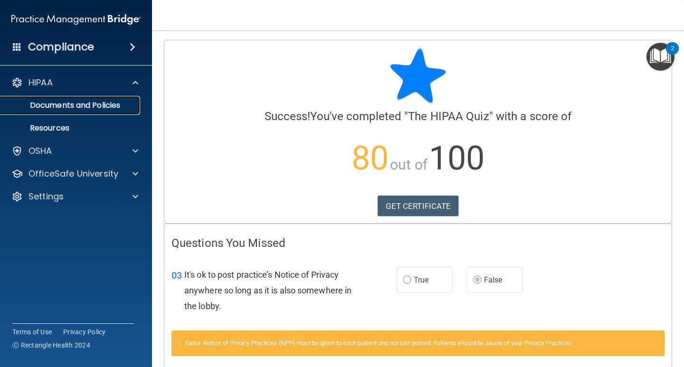
click at [65, 101] on p "Documents and Policies" at bounding box center [71, 105] width 130 height 9
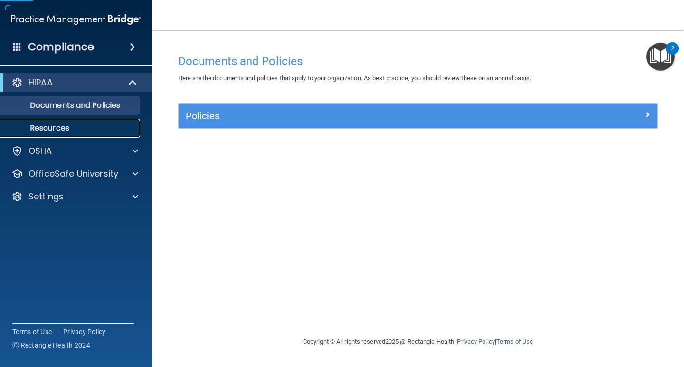
click at [56, 129] on p "Resources" at bounding box center [71, 127] width 130 height 9
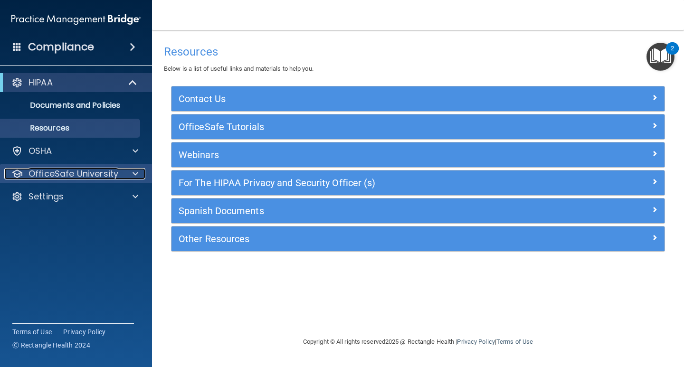
click at [87, 178] on p "OfficeSafe University" at bounding box center [73, 173] width 90 height 11
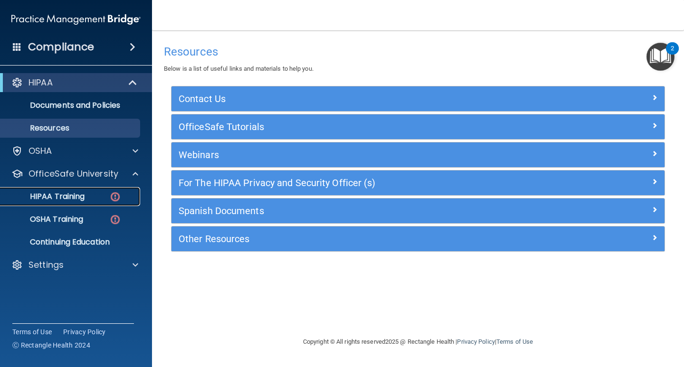
click at [110, 200] on img at bounding box center [115, 197] width 12 height 12
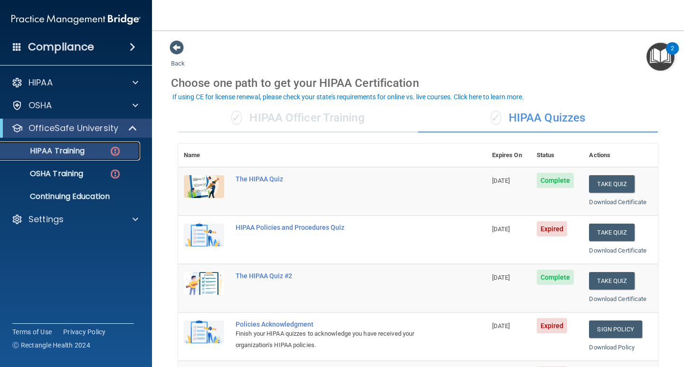
click at [55, 149] on p "HIPAA Training" at bounding box center [45, 150] width 78 height 9
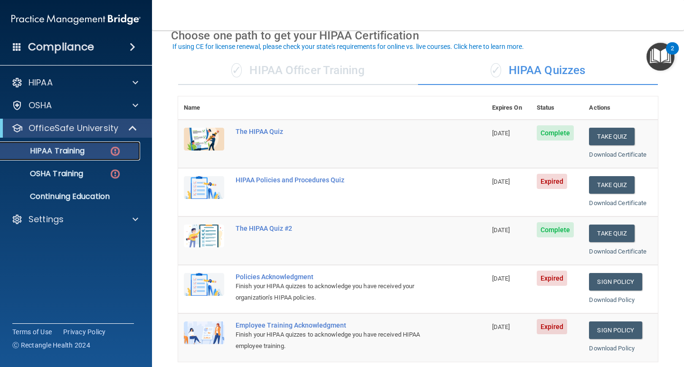
scroll to position [95, 0]
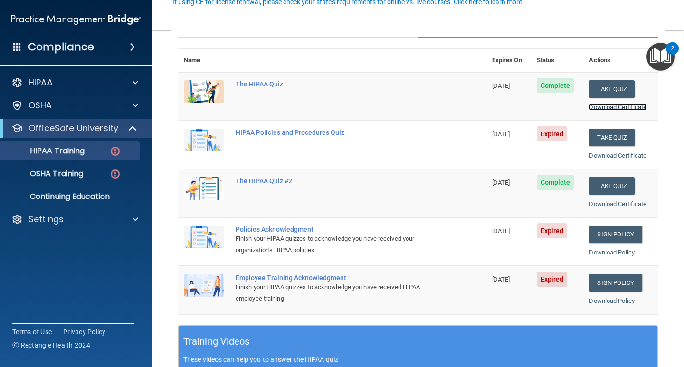
click at [608, 107] on link "Download Certificate" at bounding box center [617, 107] width 57 height 7
click at [596, 202] on link "Download Certificate" at bounding box center [617, 203] width 57 height 7
